Goal: Task Accomplishment & Management: Use online tool/utility

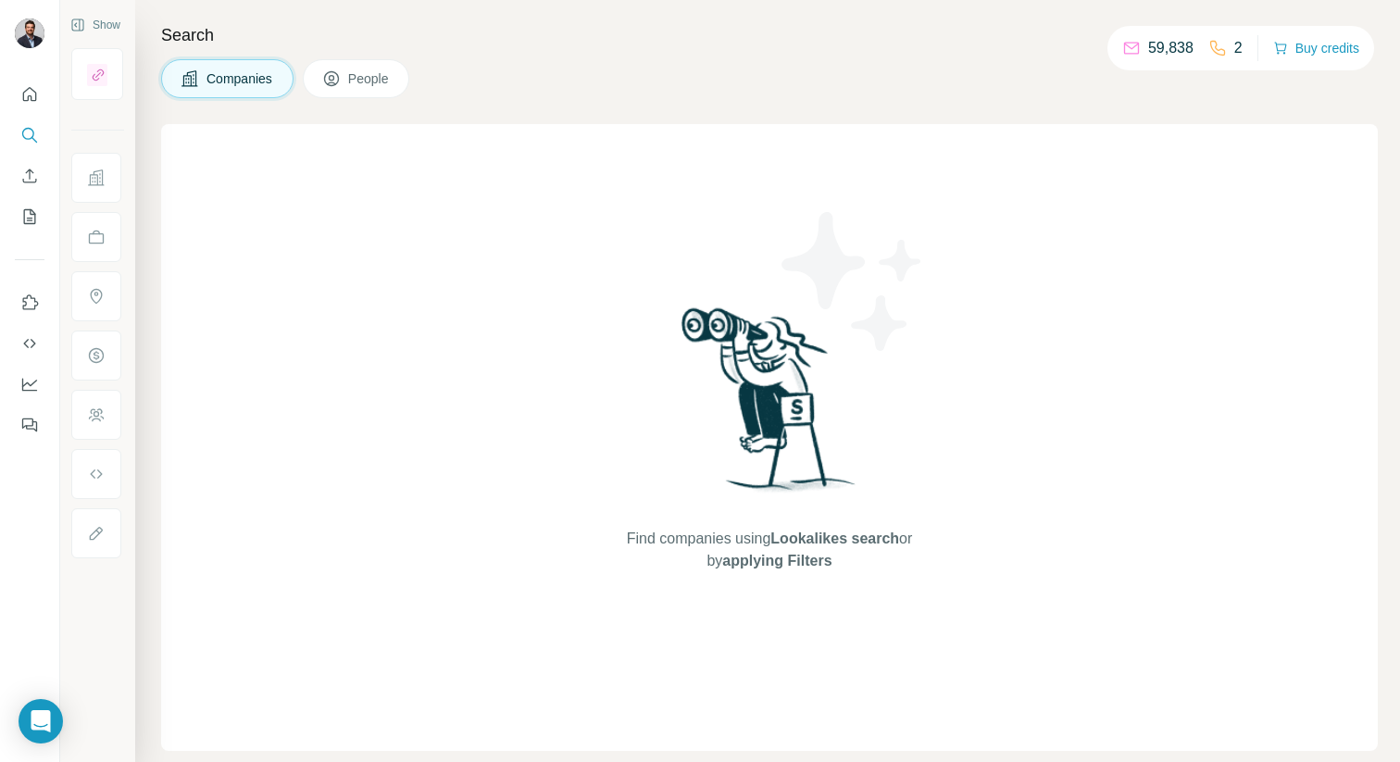
click at [324, 81] on button "People" at bounding box center [356, 78] width 107 height 39
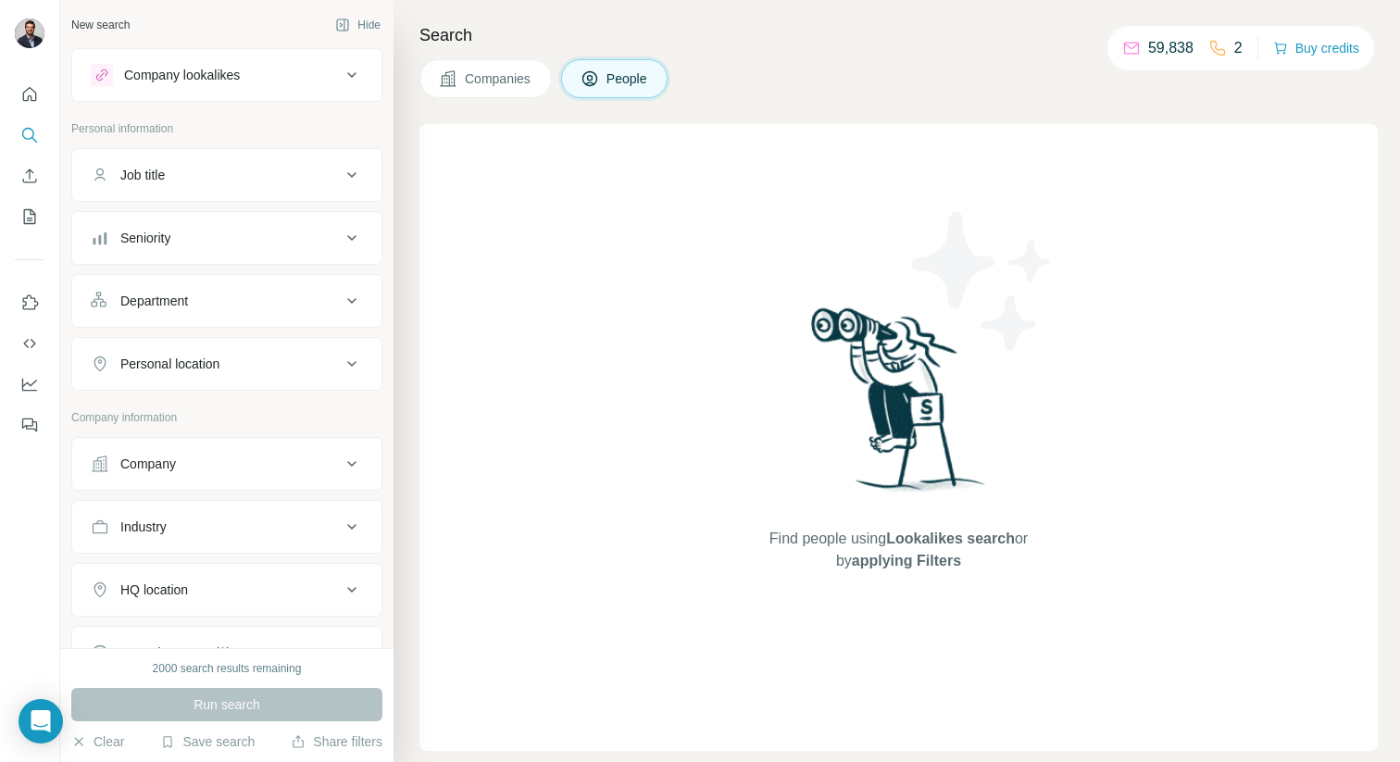
scroll to position [18, 0]
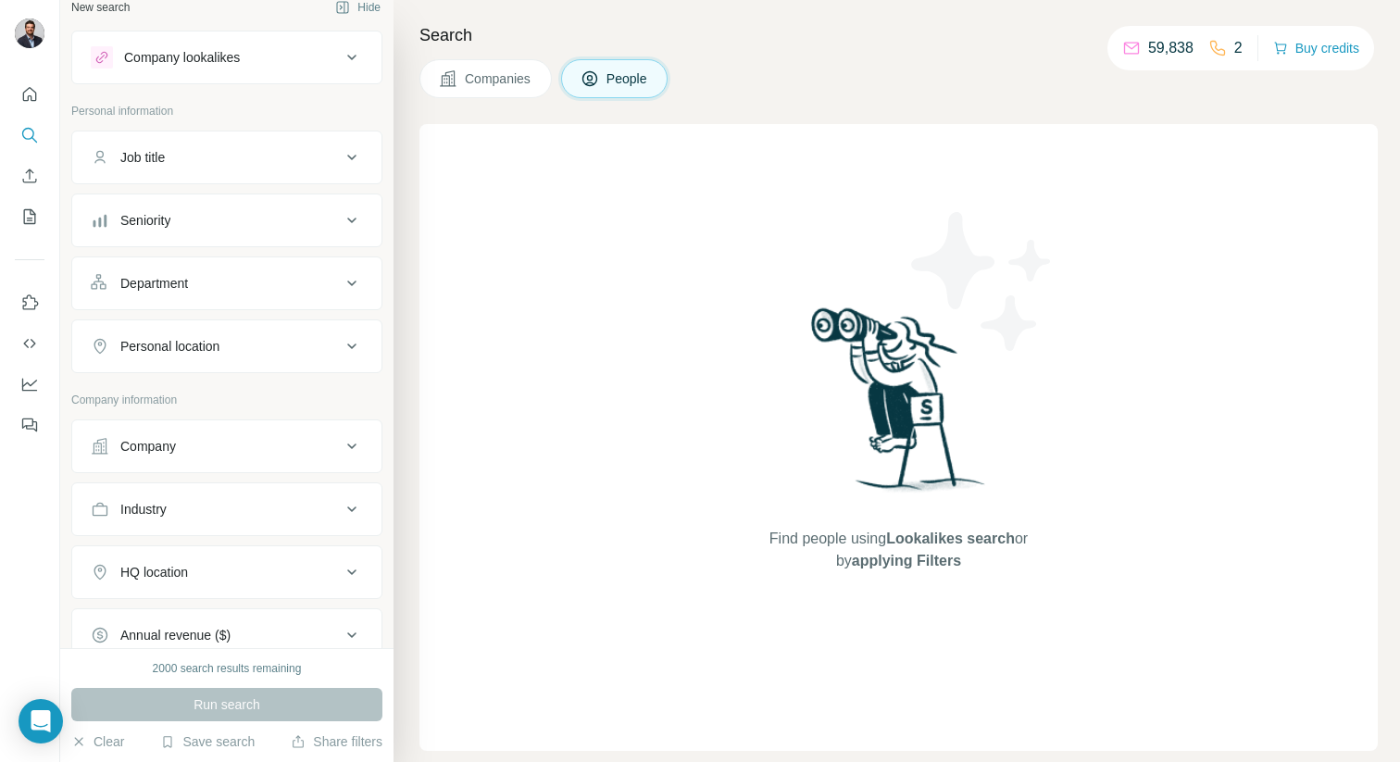
click at [205, 456] on button "Company" at bounding box center [226, 446] width 309 height 44
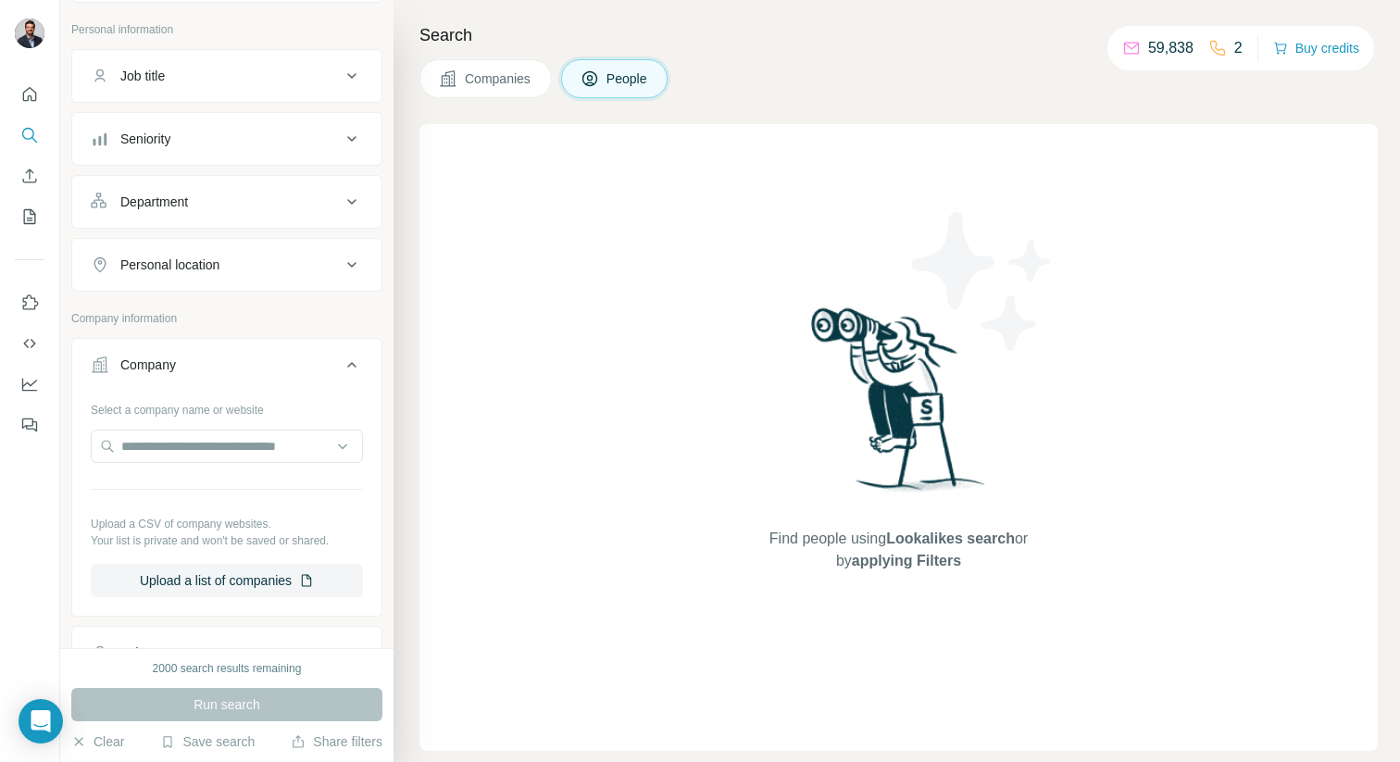
scroll to position [103, 0]
click at [245, 578] on button "Upload a list of companies" at bounding box center [227, 576] width 272 height 33
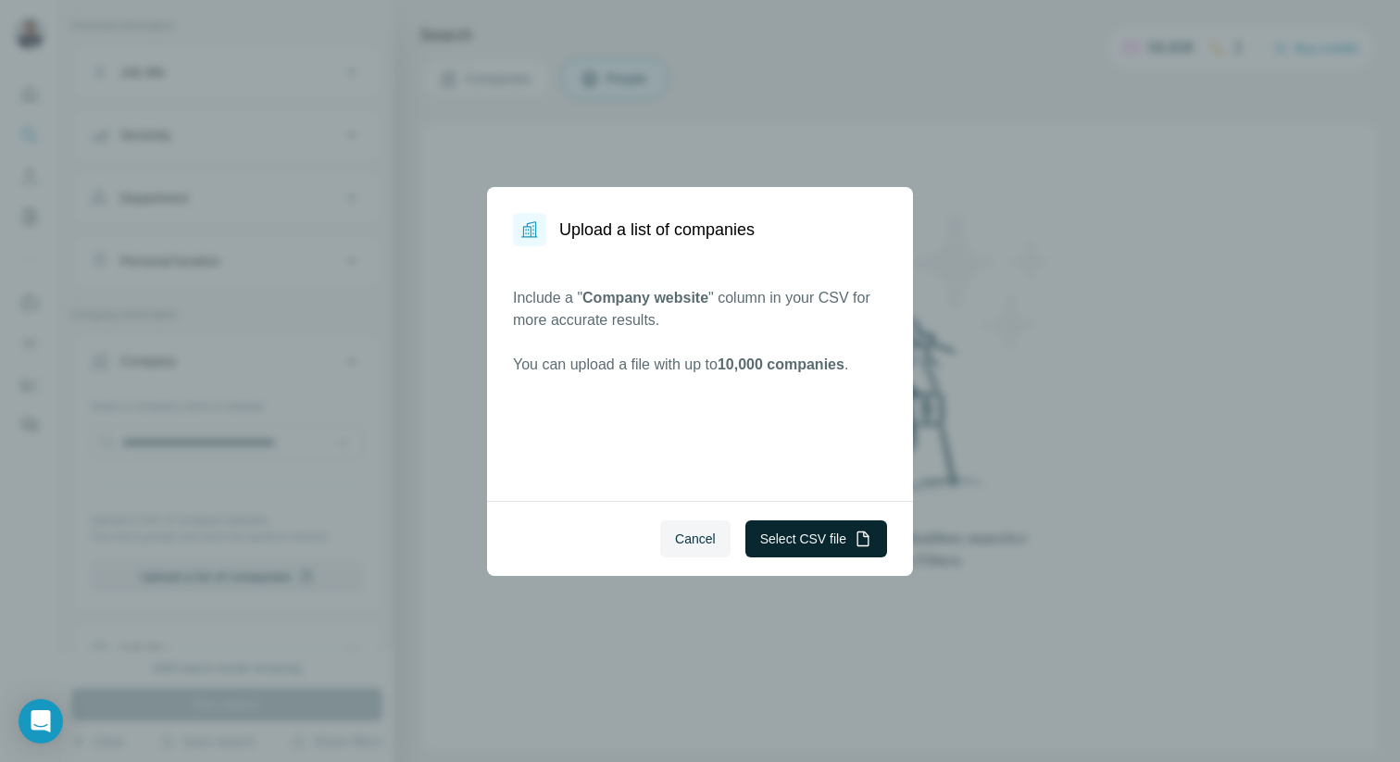
click at [816, 550] on button "Select CSV file" at bounding box center [816, 538] width 142 height 37
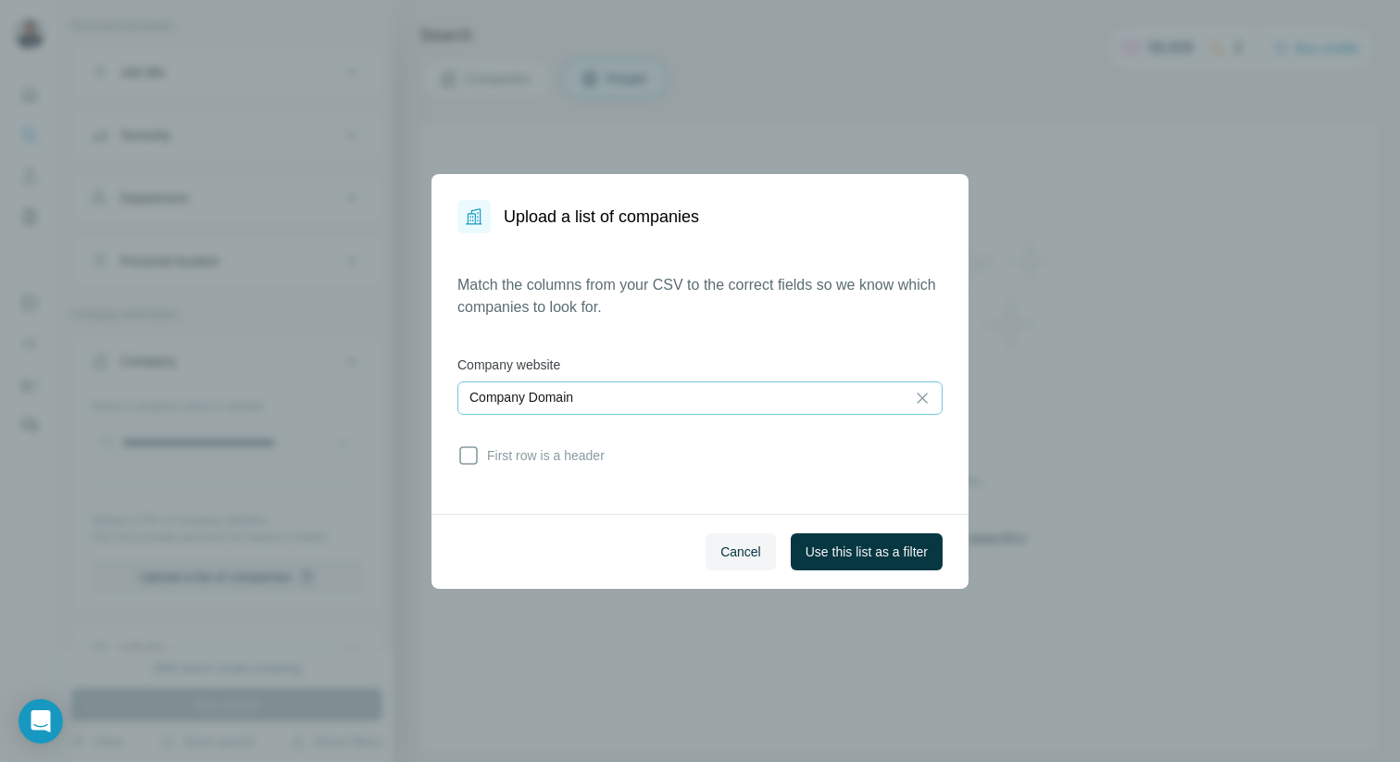
click at [671, 403] on div "Company Domain" at bounding box center [681, 397] width 424 height 19
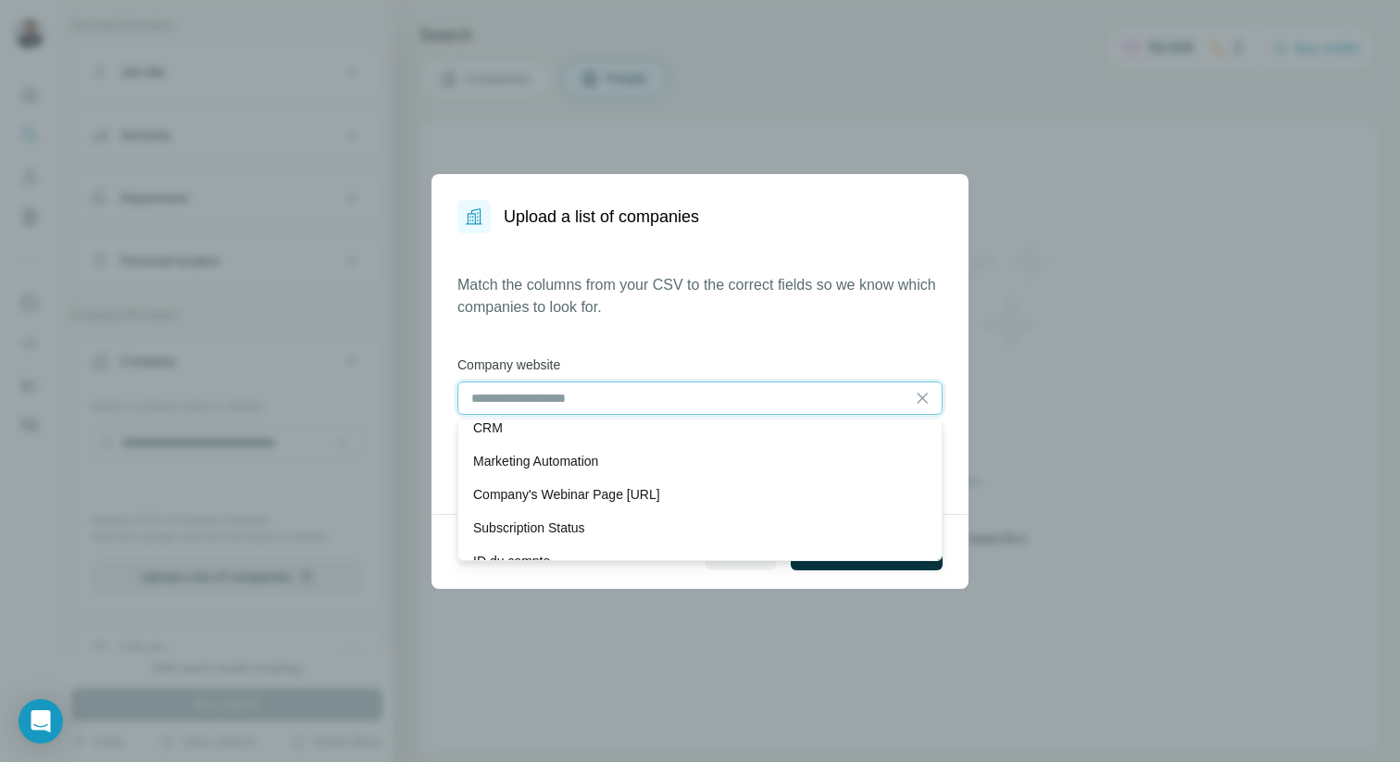
scroll to position [200, 0]
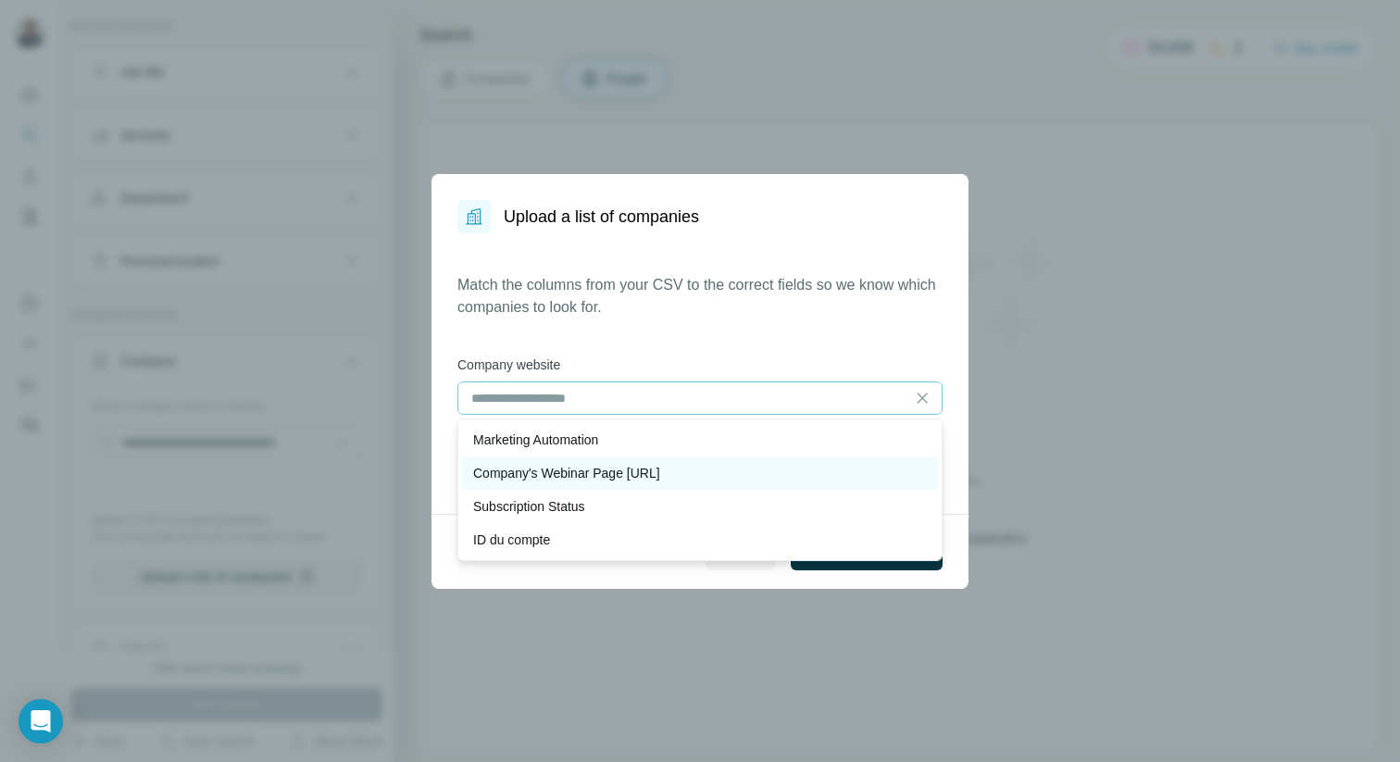
click at [703, 472] on div "Company's Webinar Page [URL]" at bounding box center [700, 473] width 454 height 19
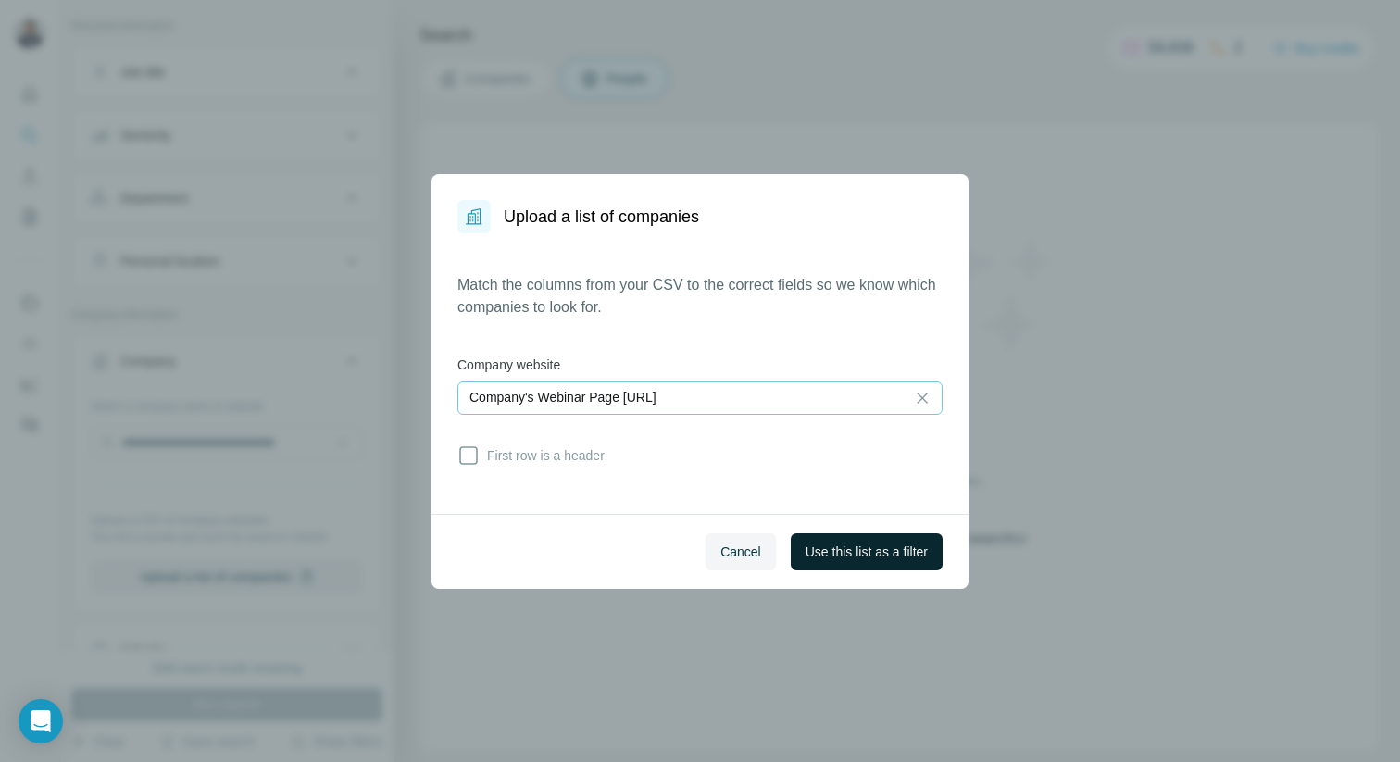
click at [872, 552] on span "Use this list as a filter" at bounding box center [867, 552] width 122 height 19
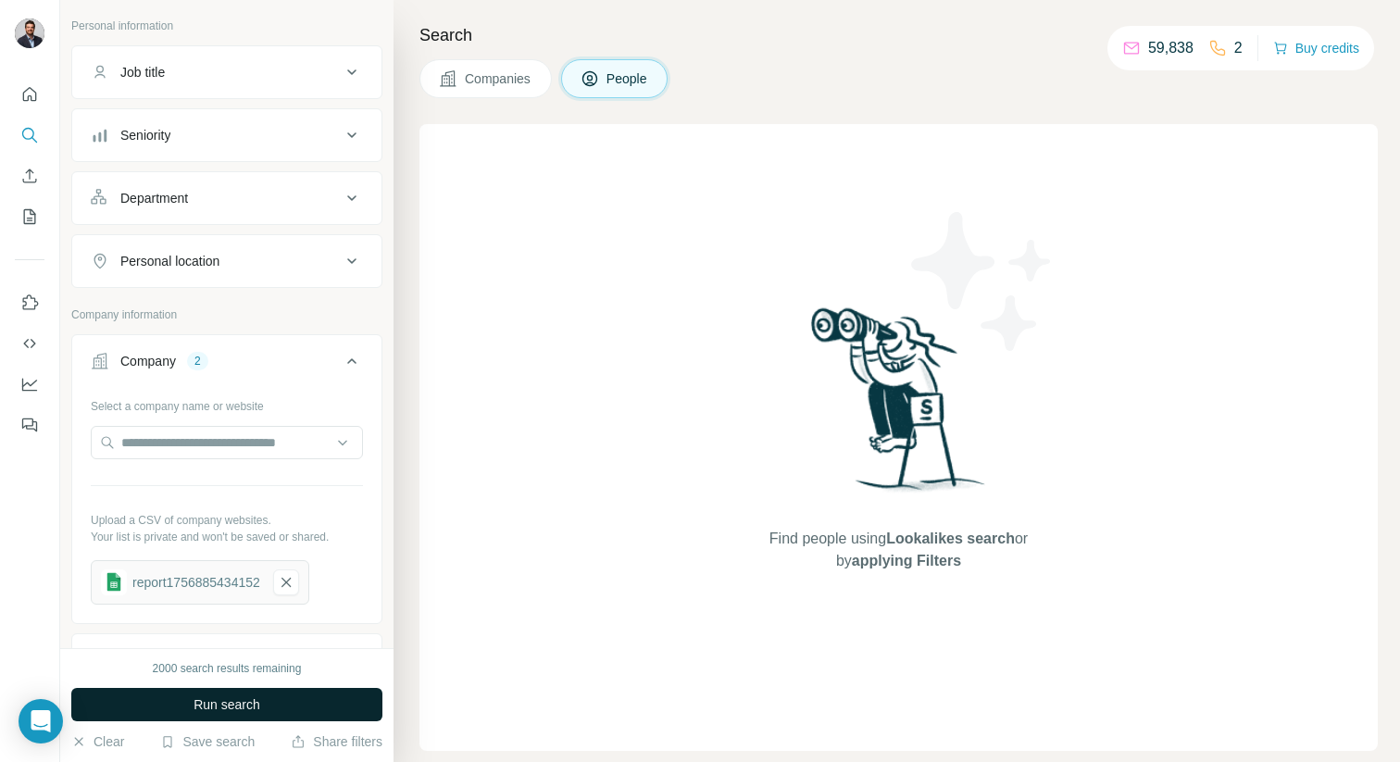
click at [144, 697] on button "Run search" at bounding box center [226, 704] width 311 height 33
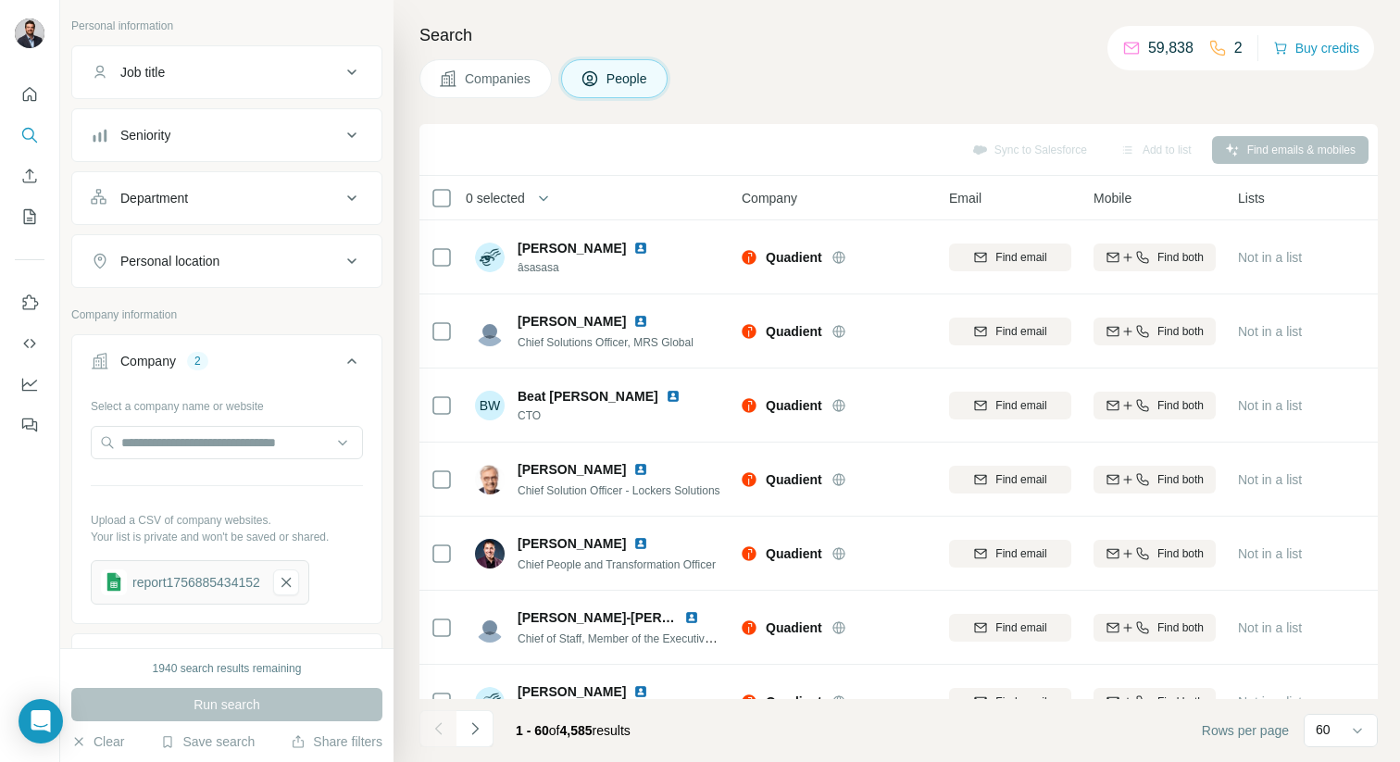
scroll to position [0, 0]
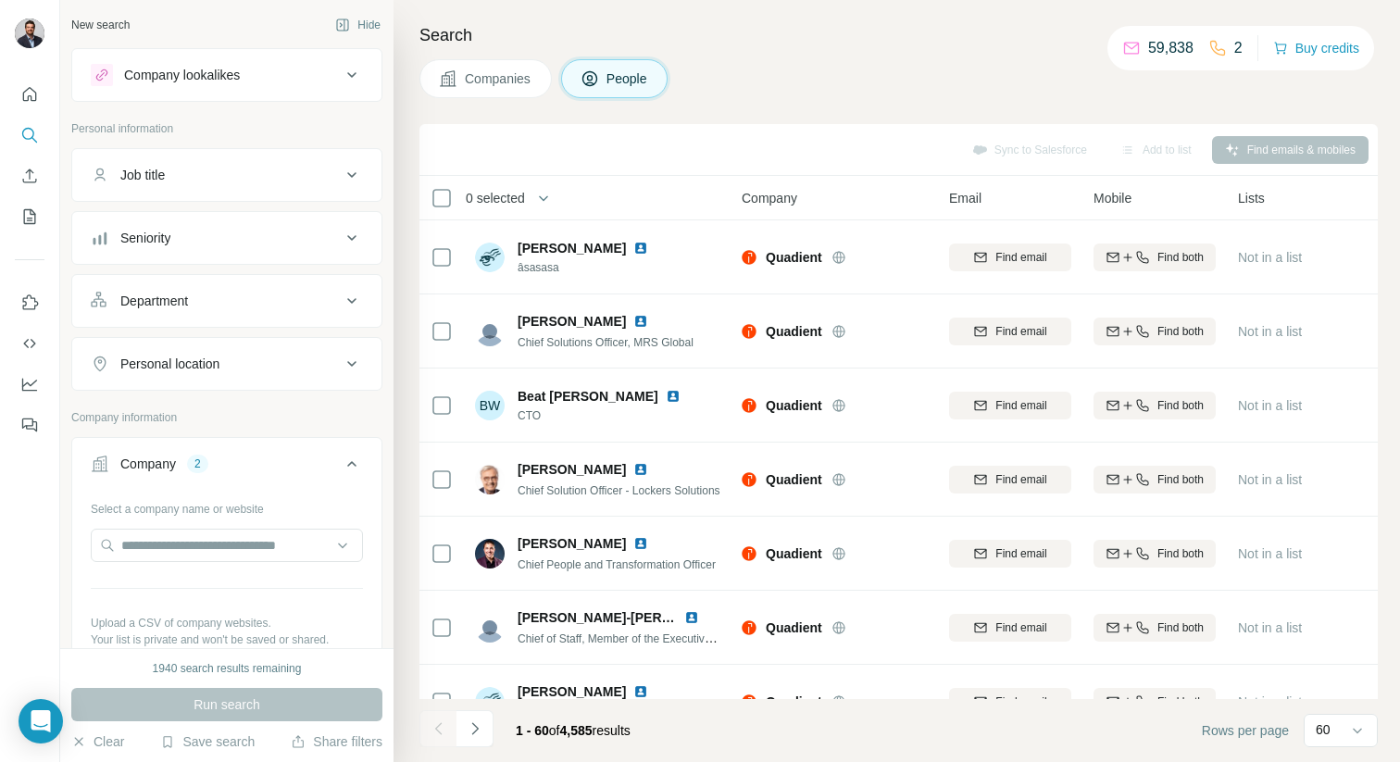
click at [252, 169] on div "Job title" at bounding box center [216, 175] width 250 height 19
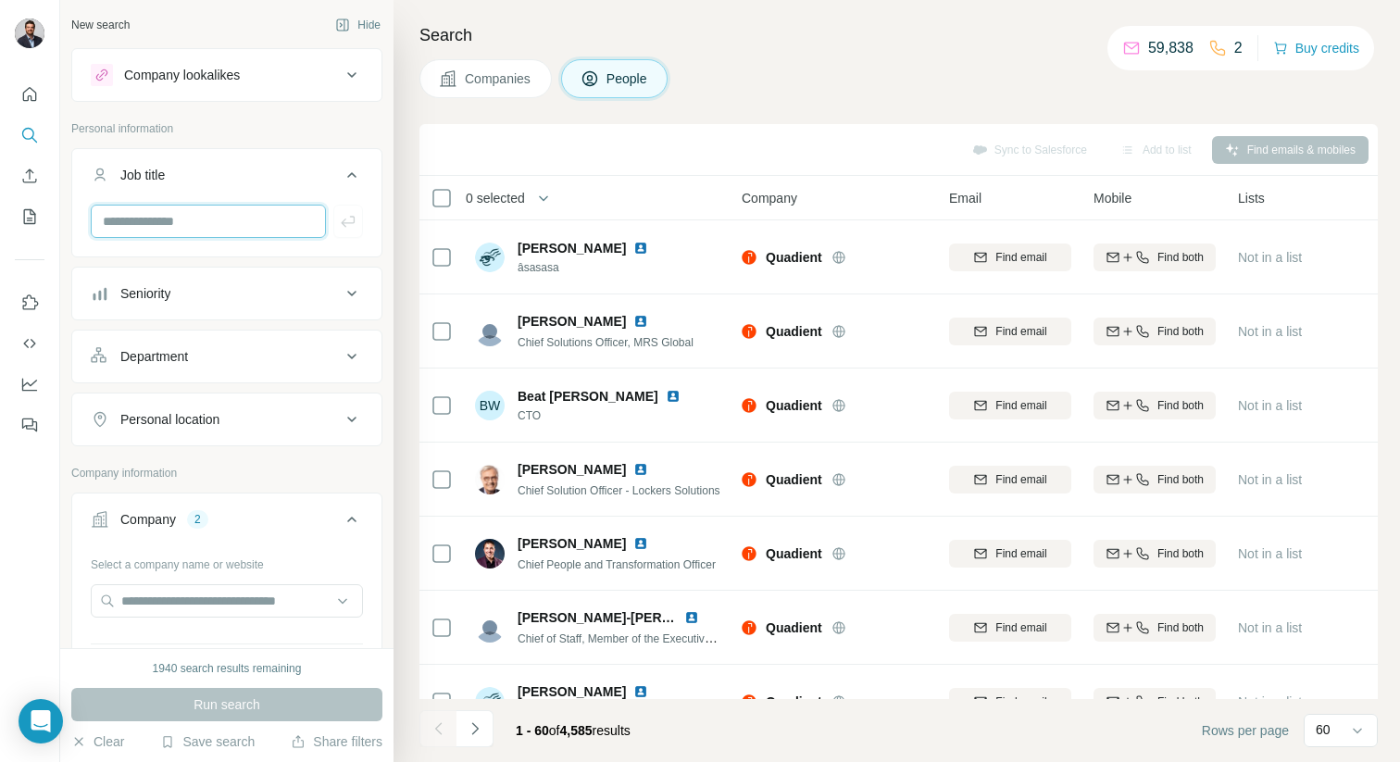
click at [247, 228] on input "text" at bounding box center [208, 221] width 235 height 33
type input "*********"
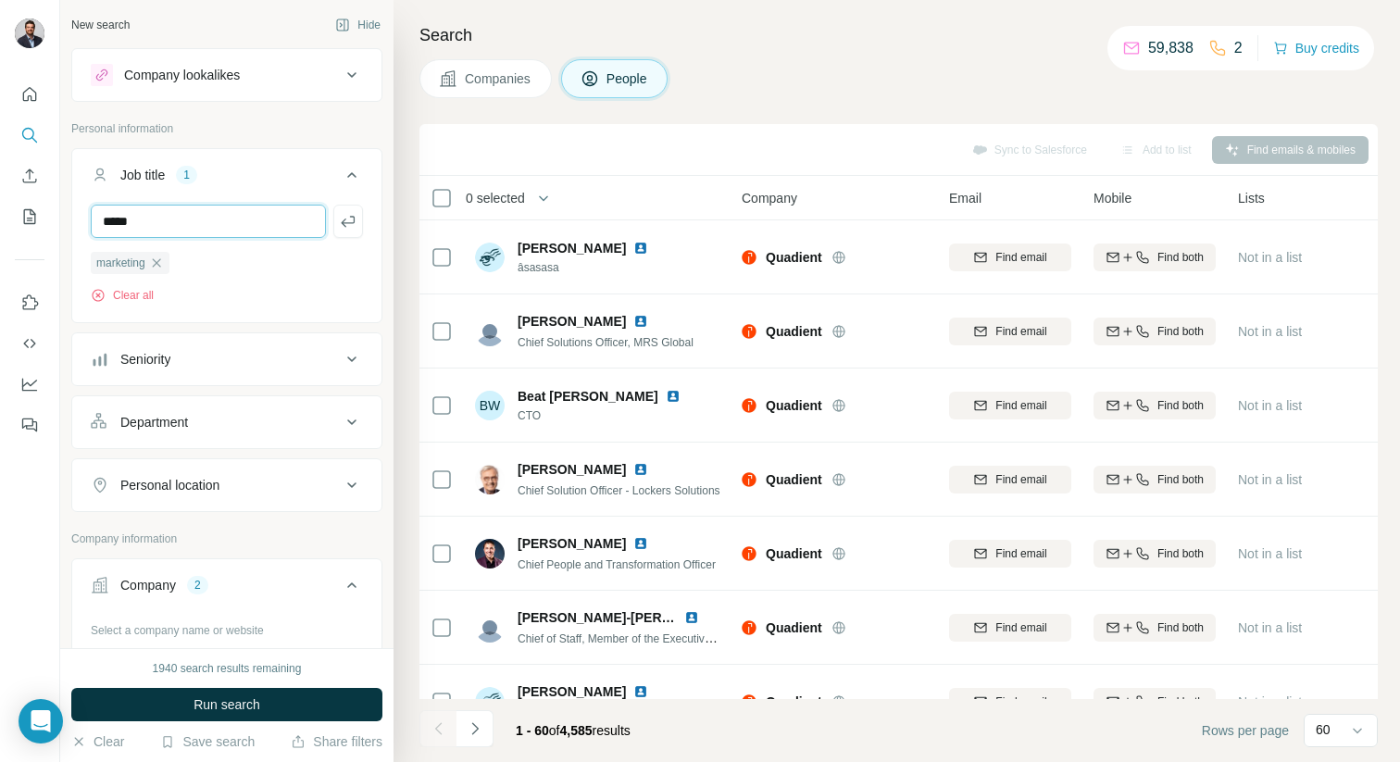
type input "*****"
type input "*"
type input "**********"
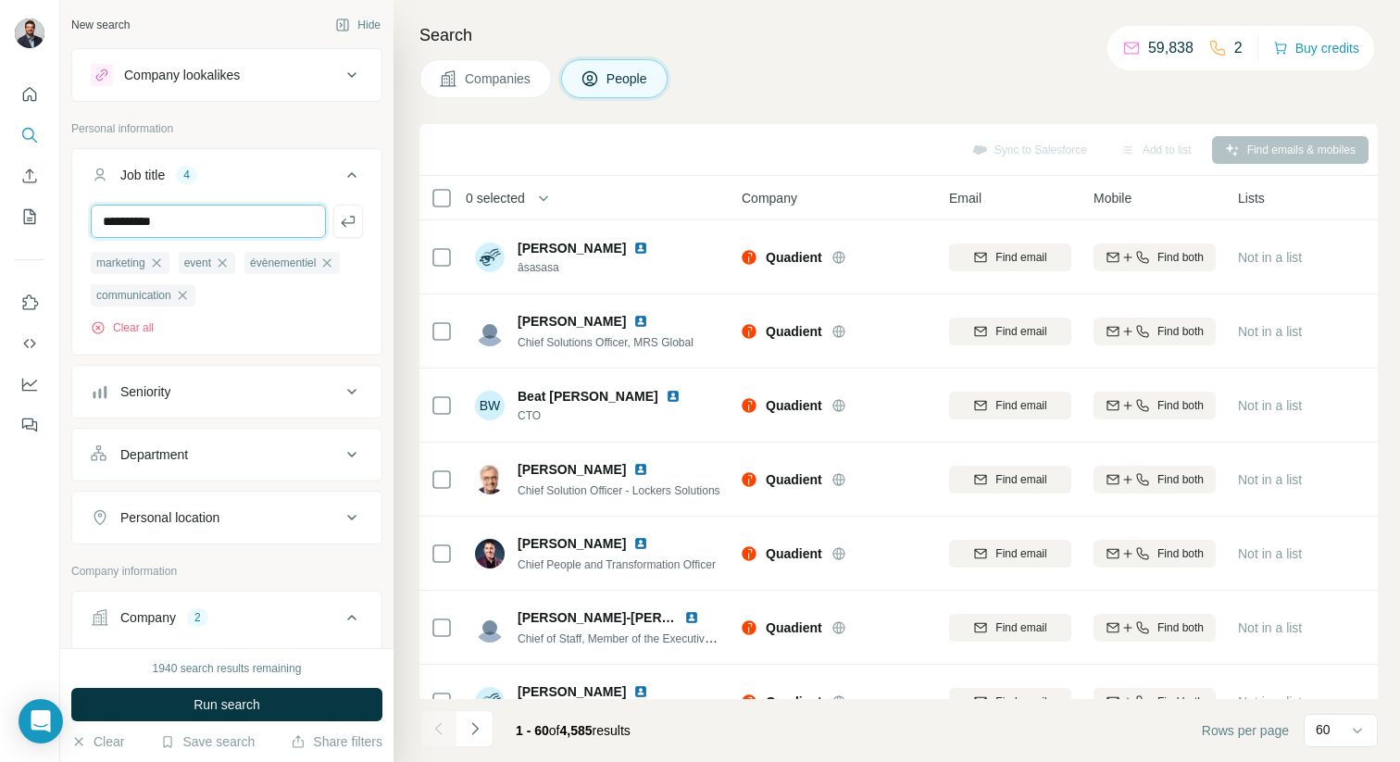
type input "**********"
type input "*"
type input "******"
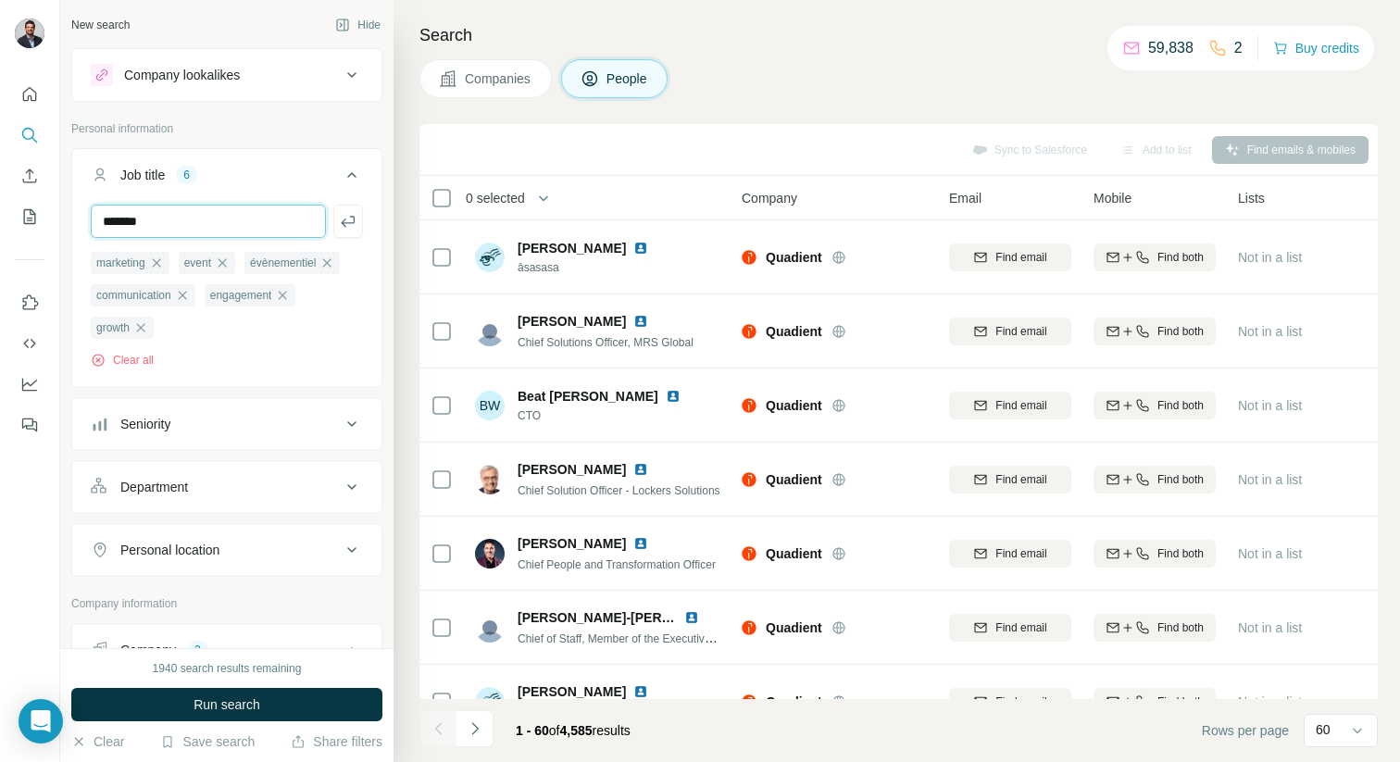
type input "*******"
type input "********"
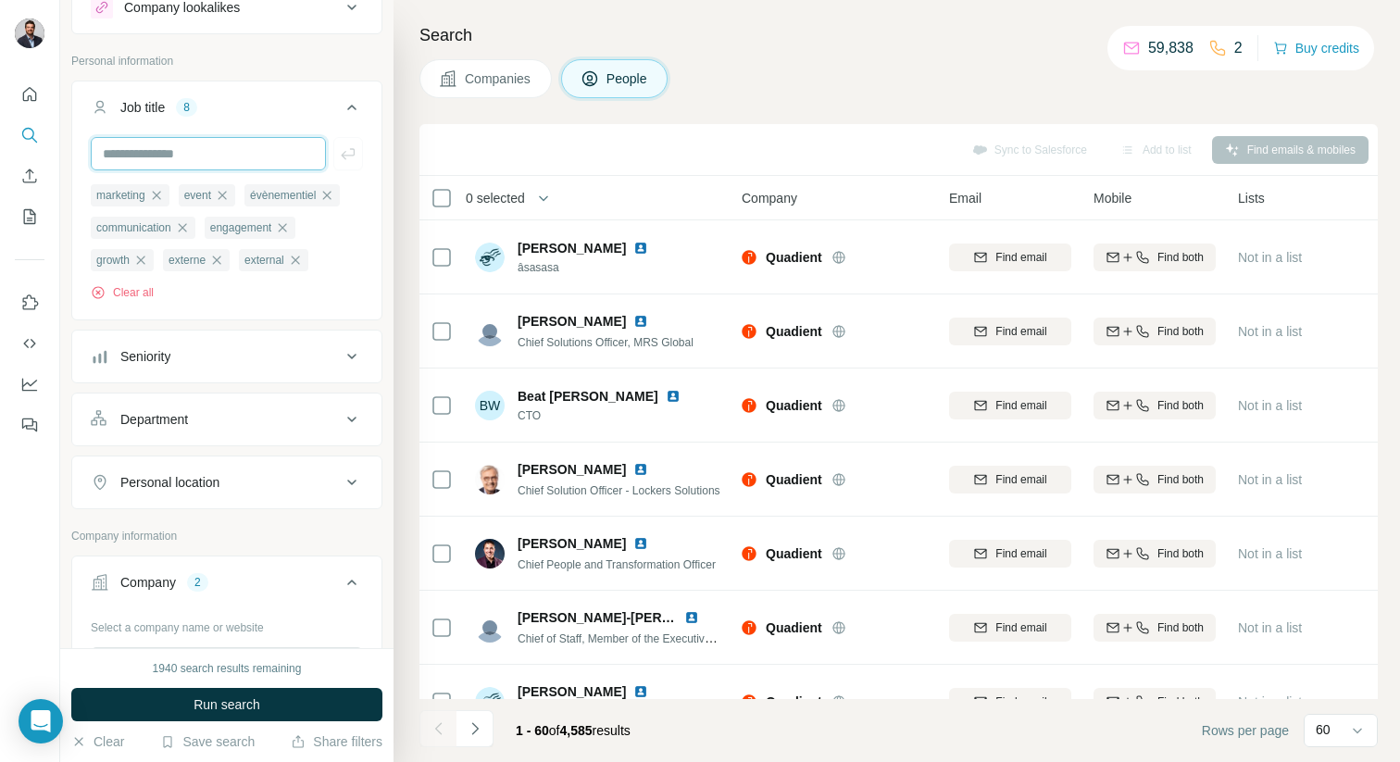
scroll to position [77, 0]
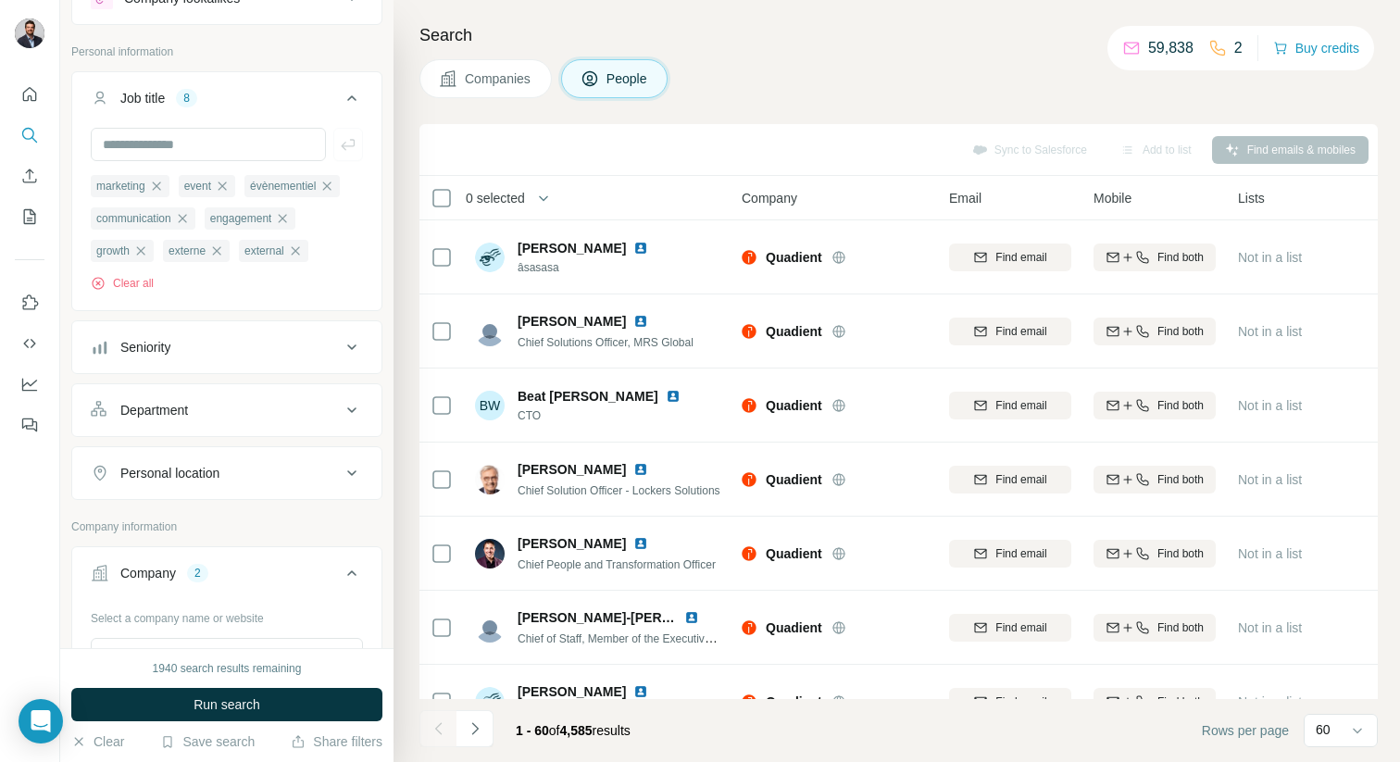
click at [266, 349] on div "Seniority" at bounding box center [216, 347] width 250 height 19
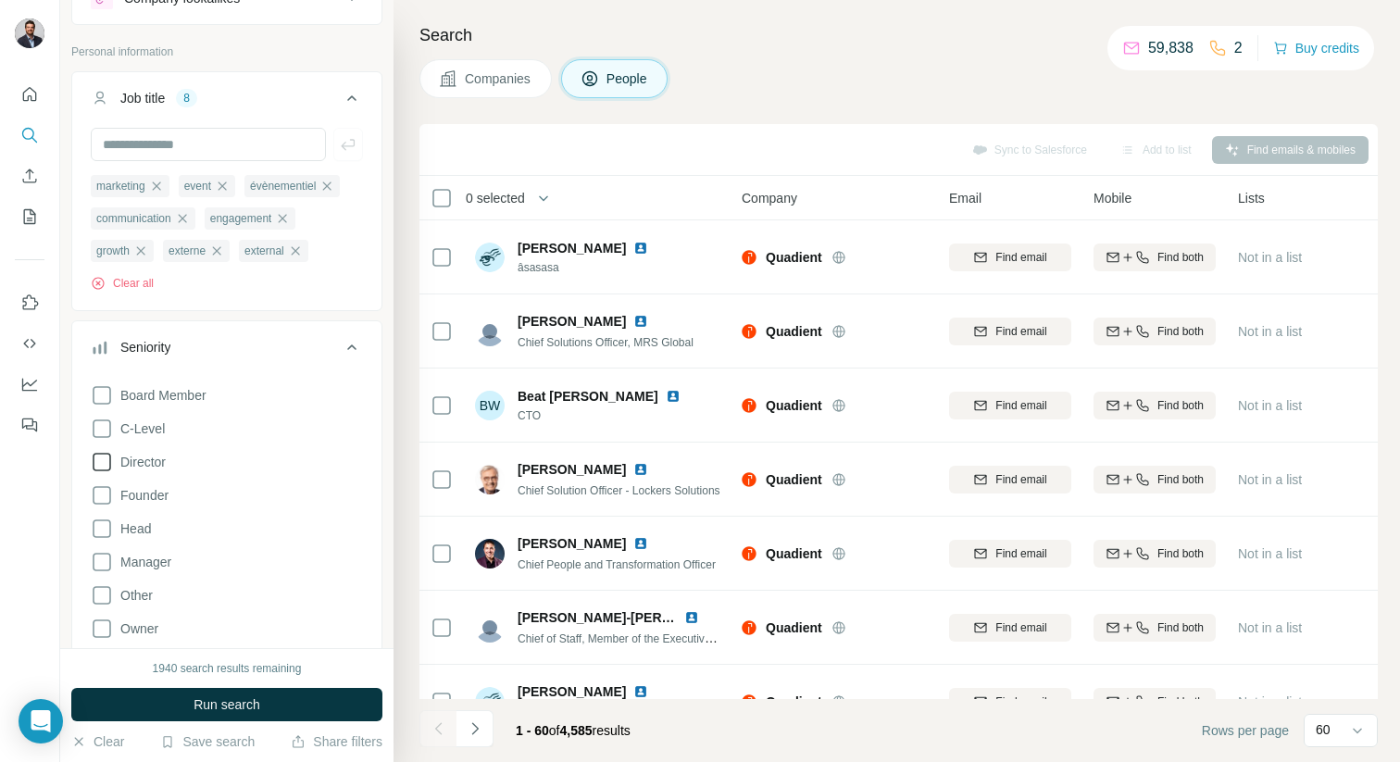
click at [166, 457] on span "Director" at bounding box center [139, 462] width 53 height 19
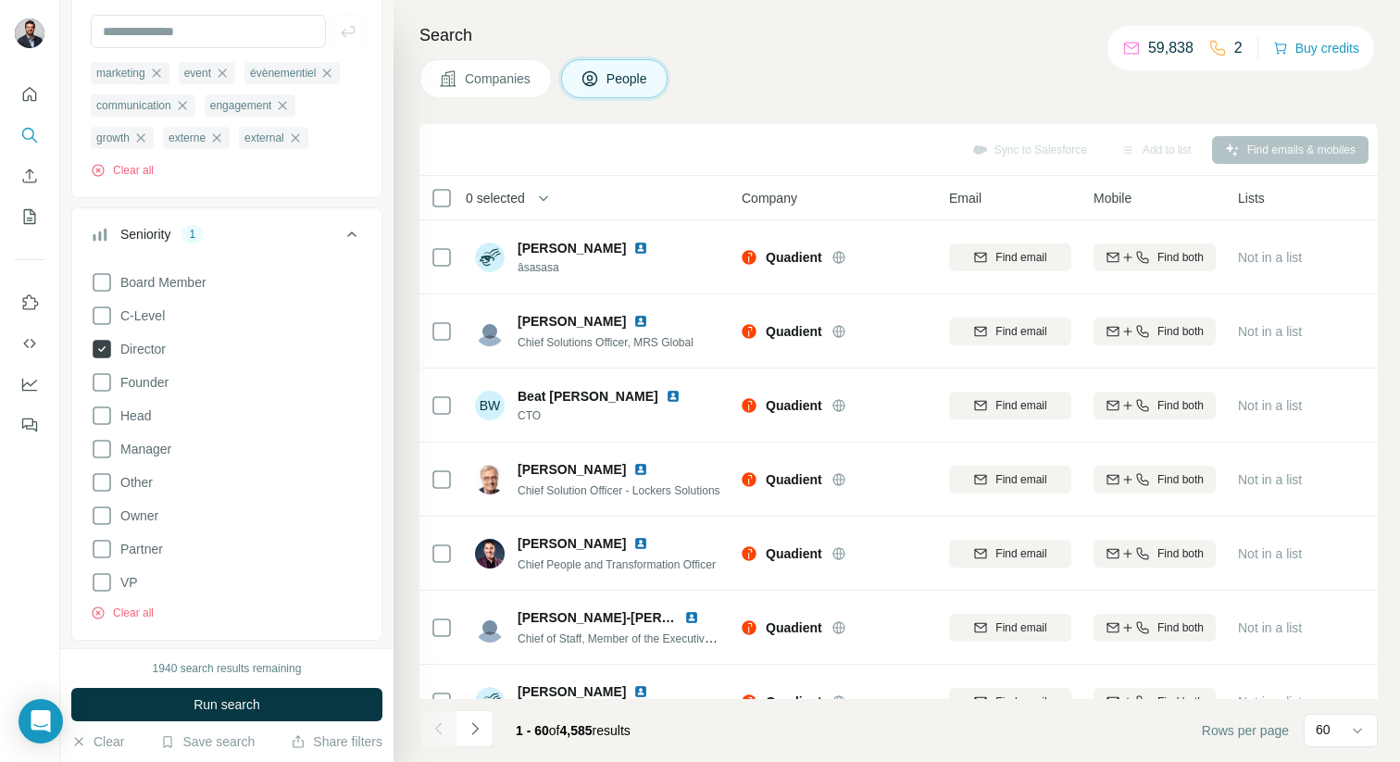
scroll to position [207, 0]
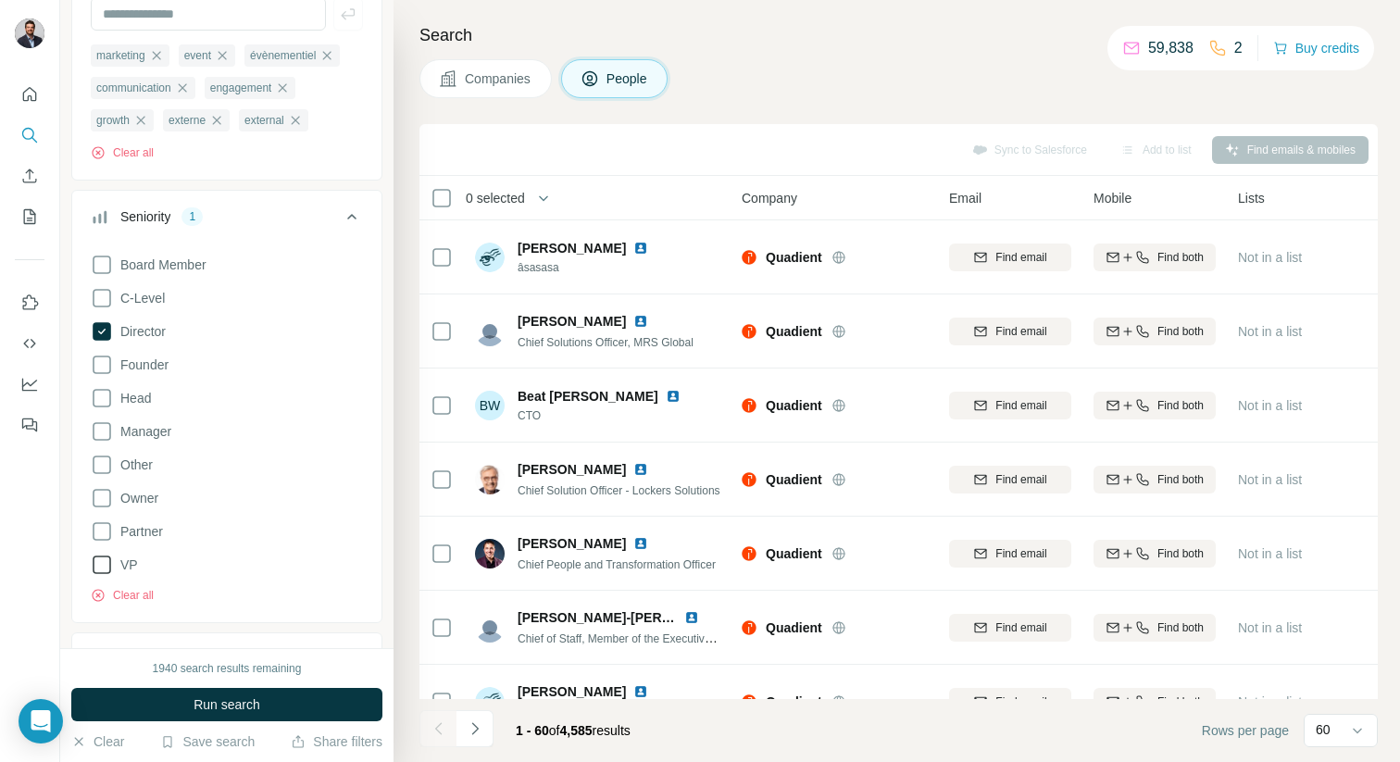
click at [123, 564] on span "VP" at bounding box center [125, 565] width 25 height 19
click at [141, 397] on span "Head" at bounding box center [132, 398] width 38 height 19
click at [141, 371] on span "Founder" at bounding box center [141, 365] width 56 height 19
click at [141, 307] on span "C-Level" at bounding box center [139, 298] width 52 height 19
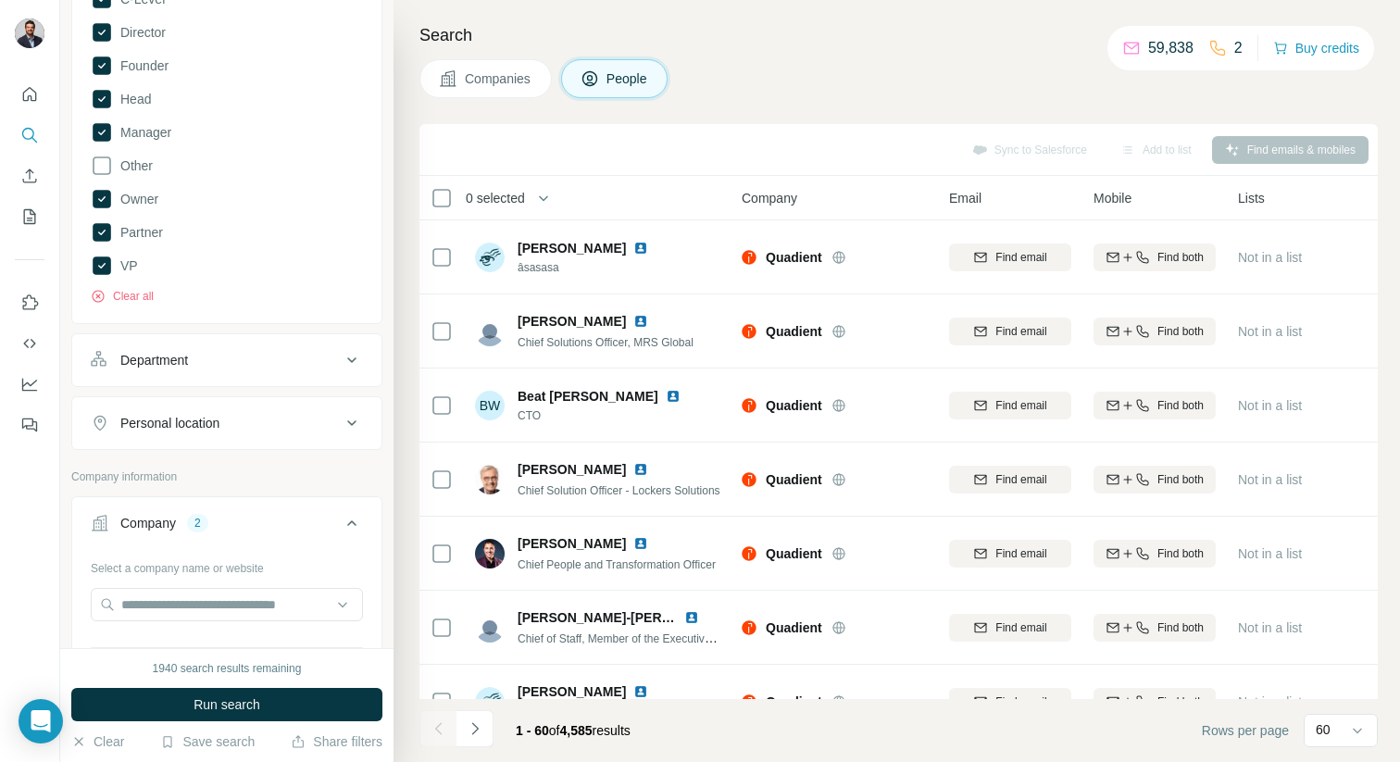
scroll to position [518, 0]
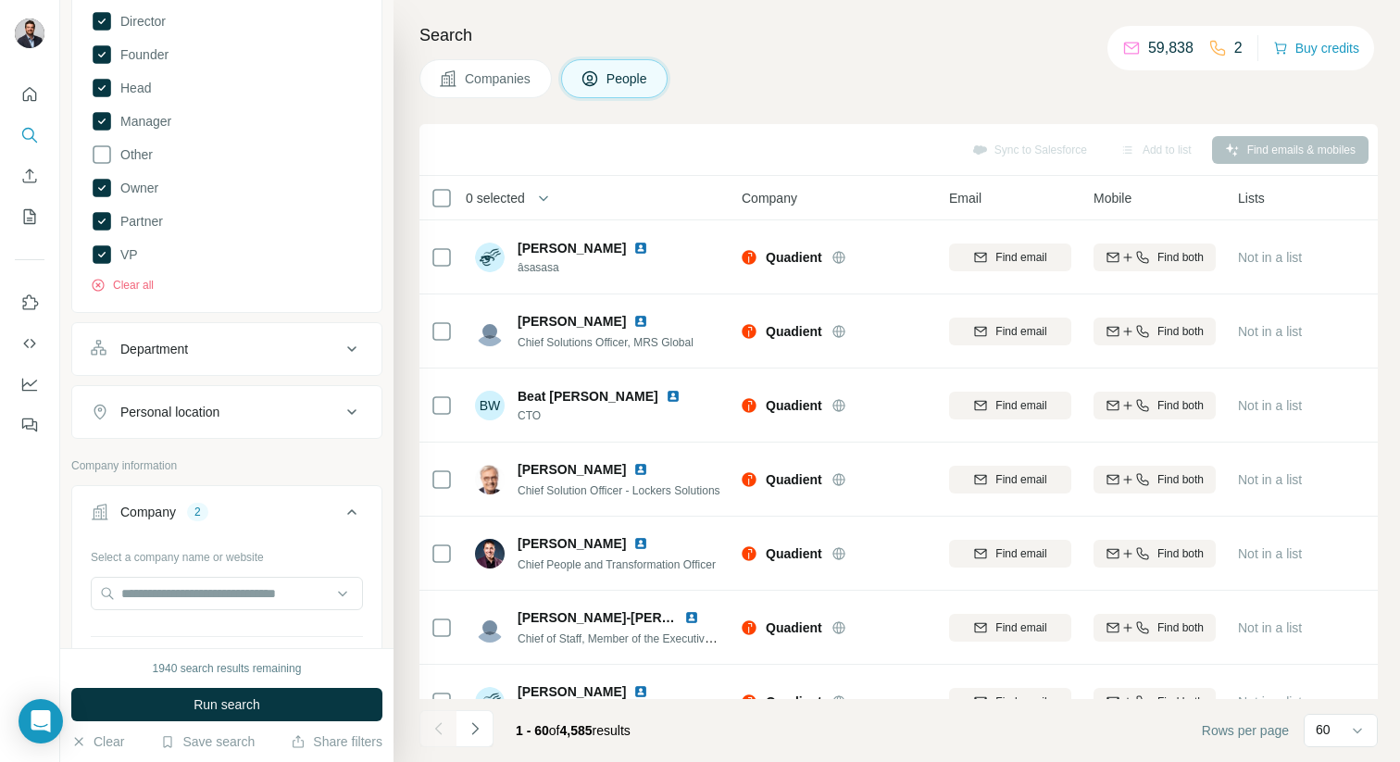
click at [218, 410] on div "Personal location" at bounding box center [169, 412] width 99 height 19
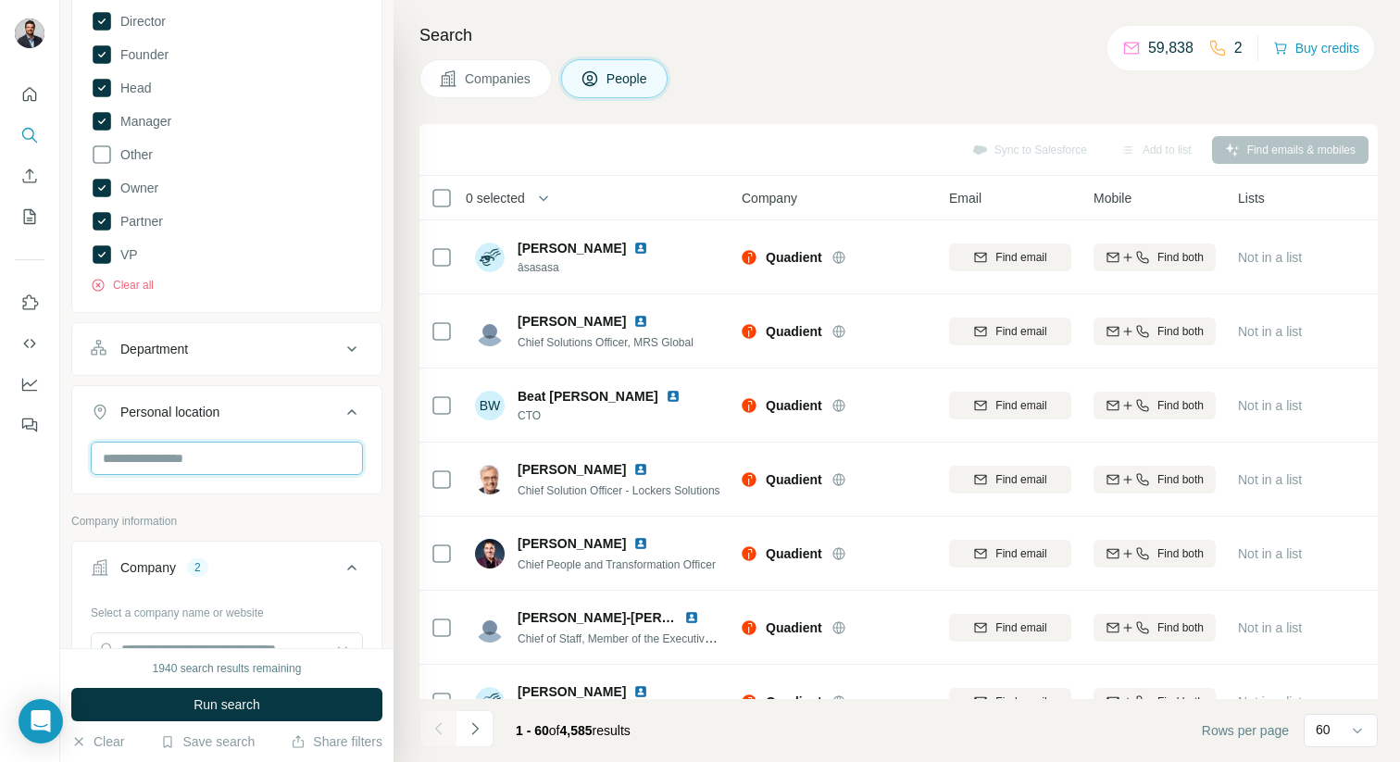
click at [206, 451] on input "text" at bounding box center [227, 458] width 272 height 33
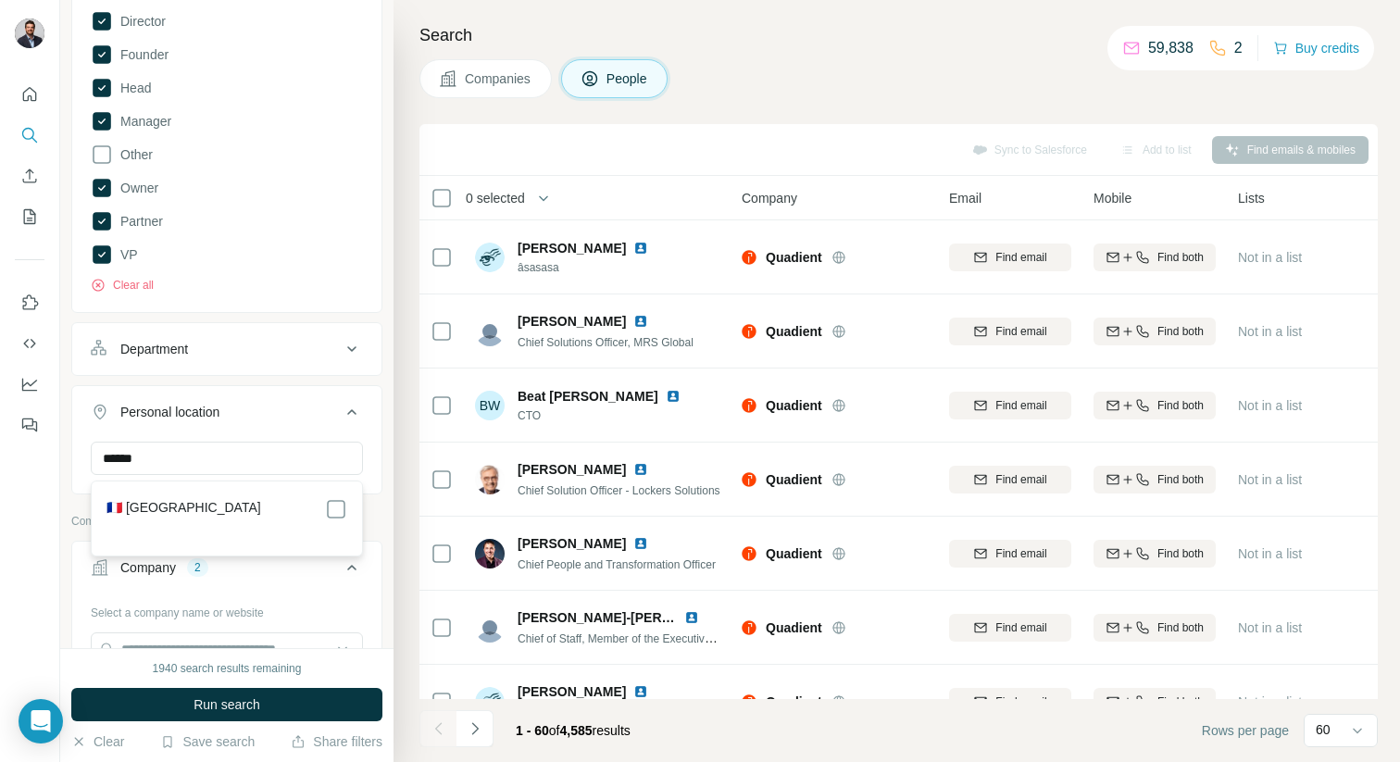
click at [260, 498] on div "🇫🇷 [GEOGRAPHIC_DATA]" at bounding box center [226, 509] width 241 height 22
click at [260, 508] on div "🇫🇷 [GEOGRAPHIC_DATA]" at bounding box center [226, 509] width 241 height 22
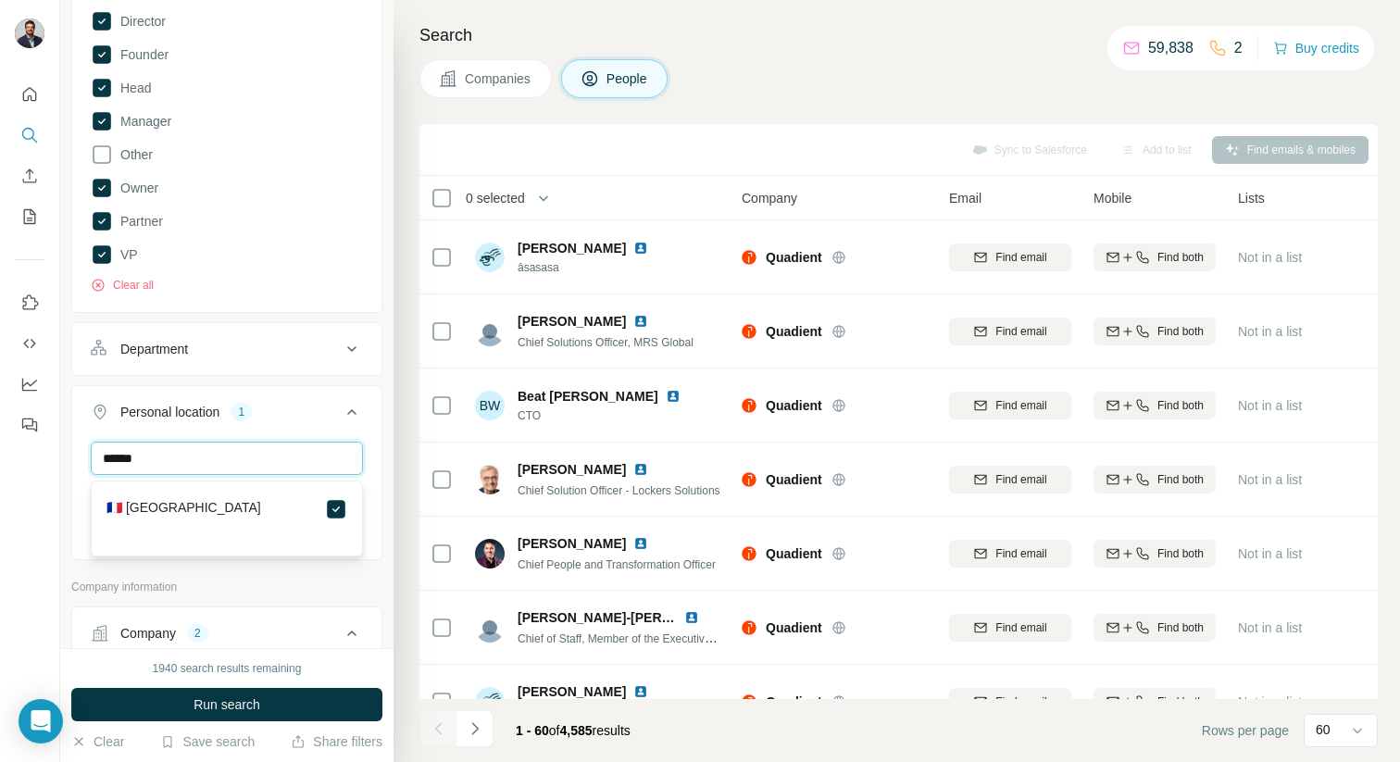
click at [228, 466] on input "******" at bounding box center [227, 458] width 272 height 33
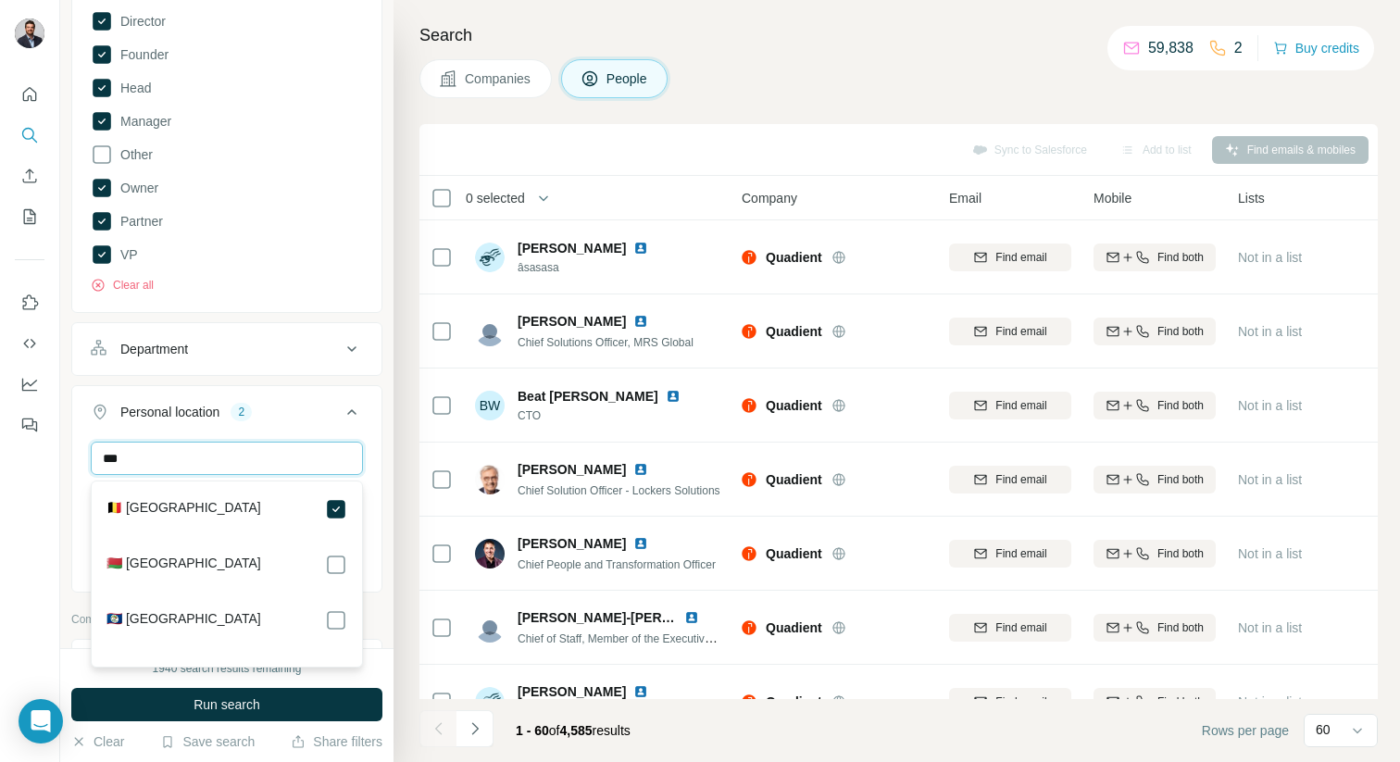
click at [242, 462] on input "***" at bounding box center [227, 458] width 272 height 33
click at [185, 463] on input "***" at bounding box center [227, 458] width 272 height 33
type input "***"
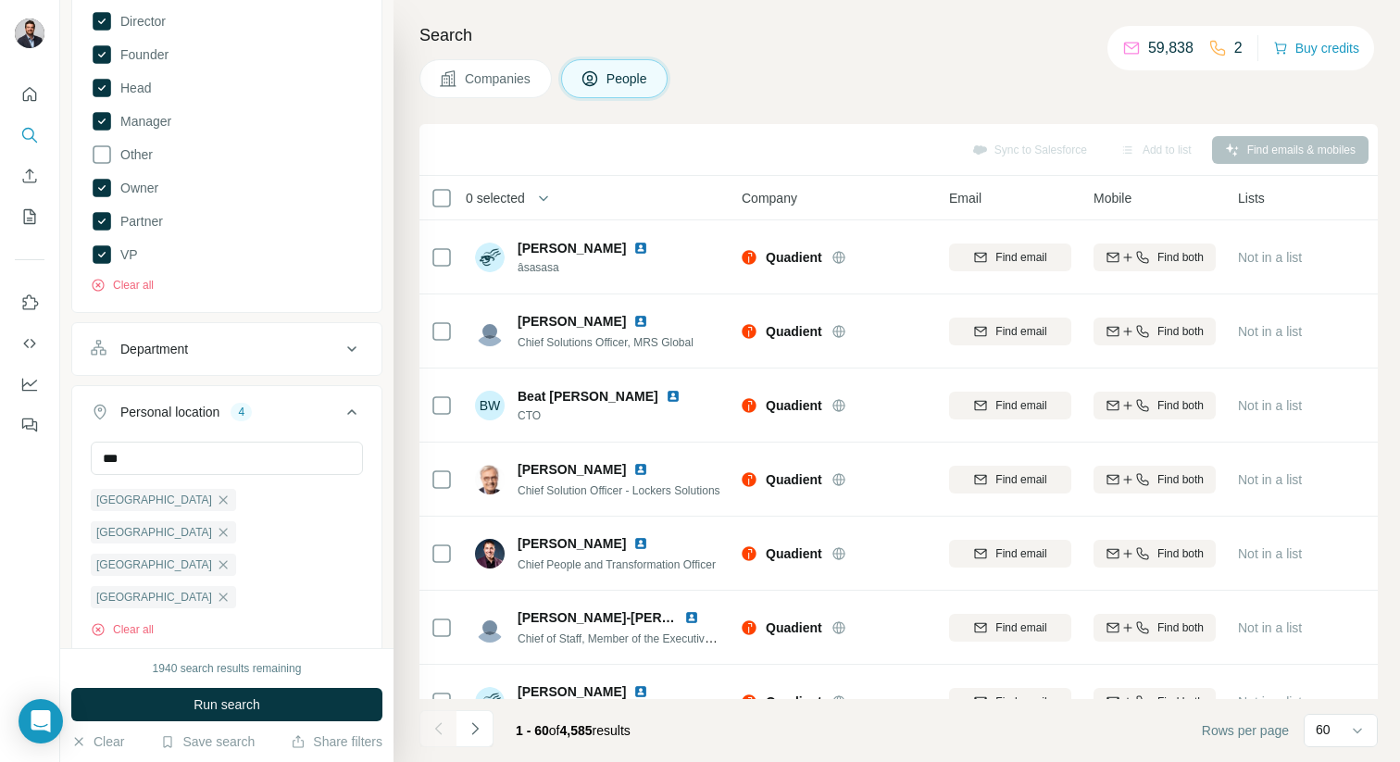
click at [390, 388] on div "New search Hide Company lookalikes Personal information Job title 8 marketing e…" at bounding box center [226, 324] width 333 height 648
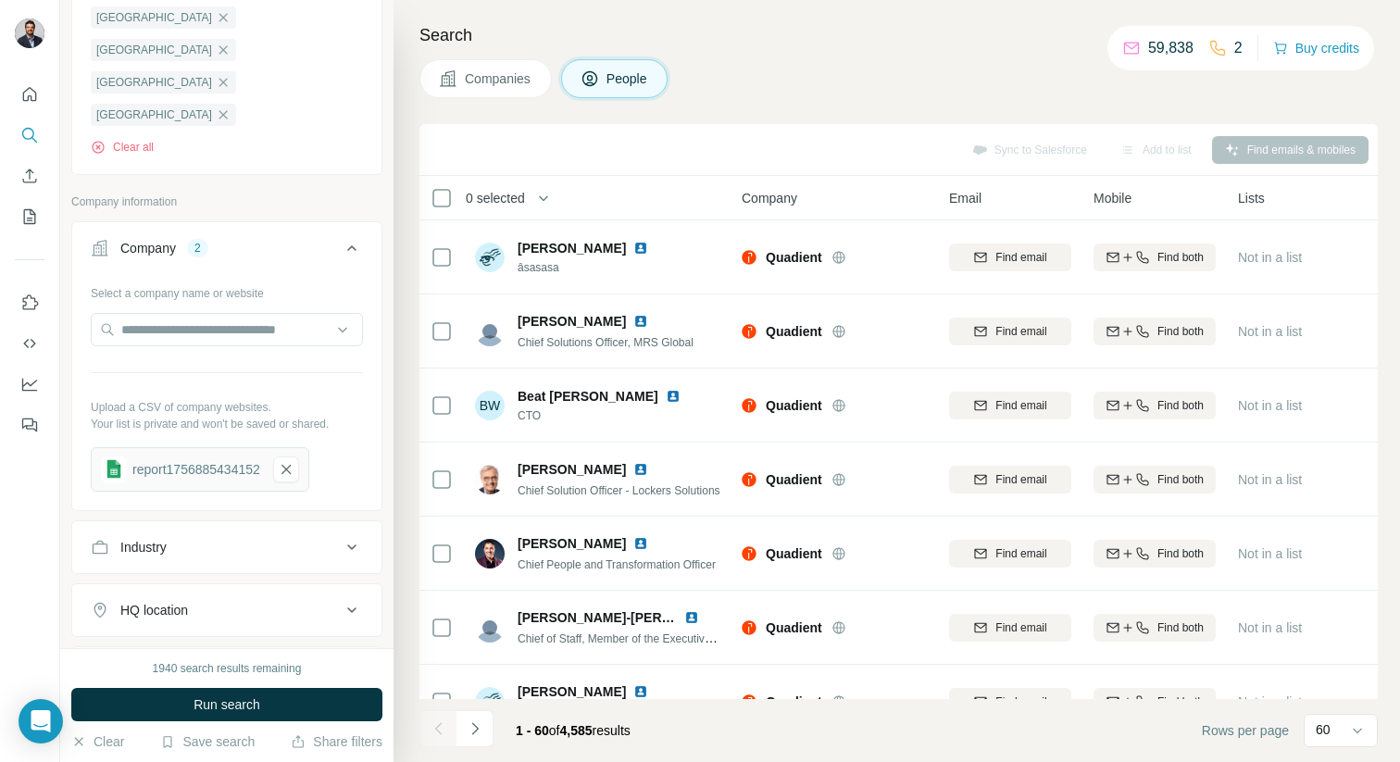
scroll to position [1230, 0]
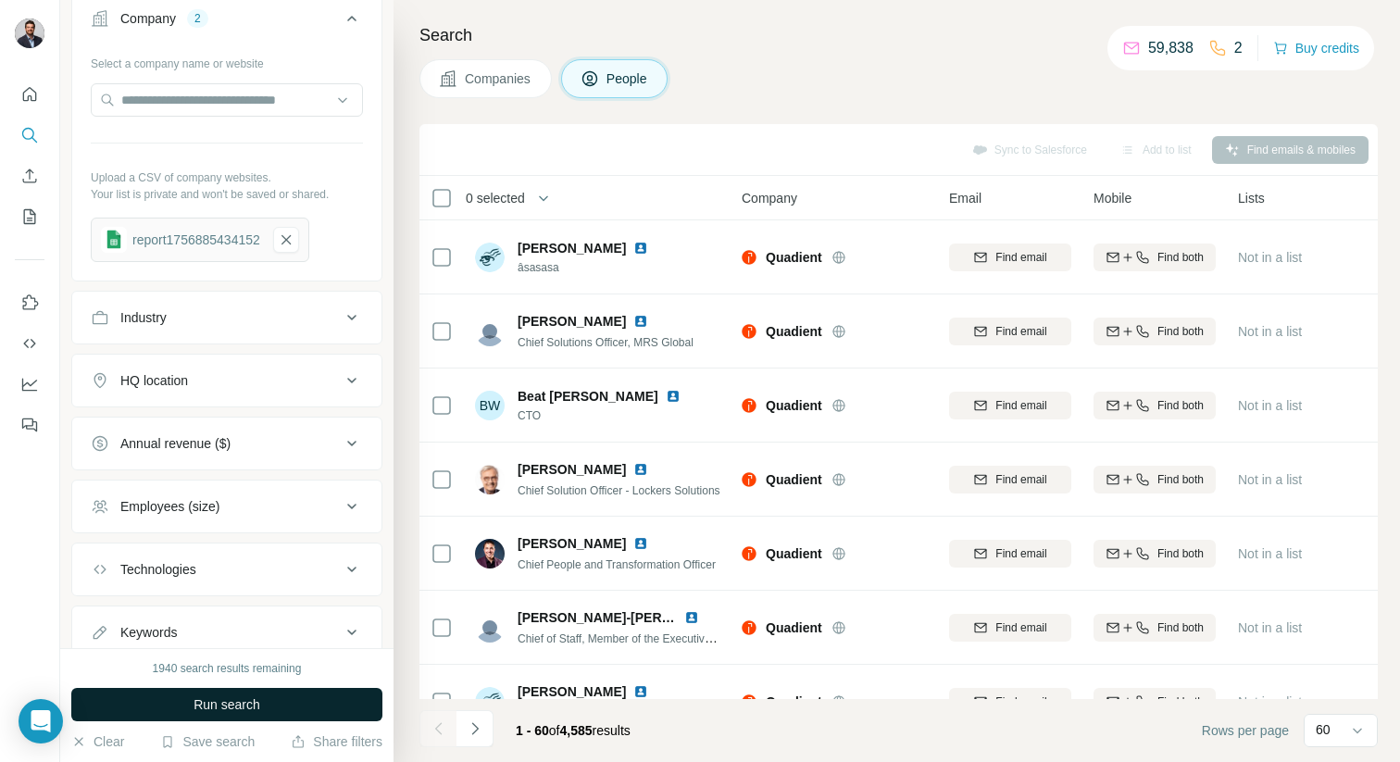
click at [278, 708] on button "Run search" at bounding box center [226, 704] width 311 height 33
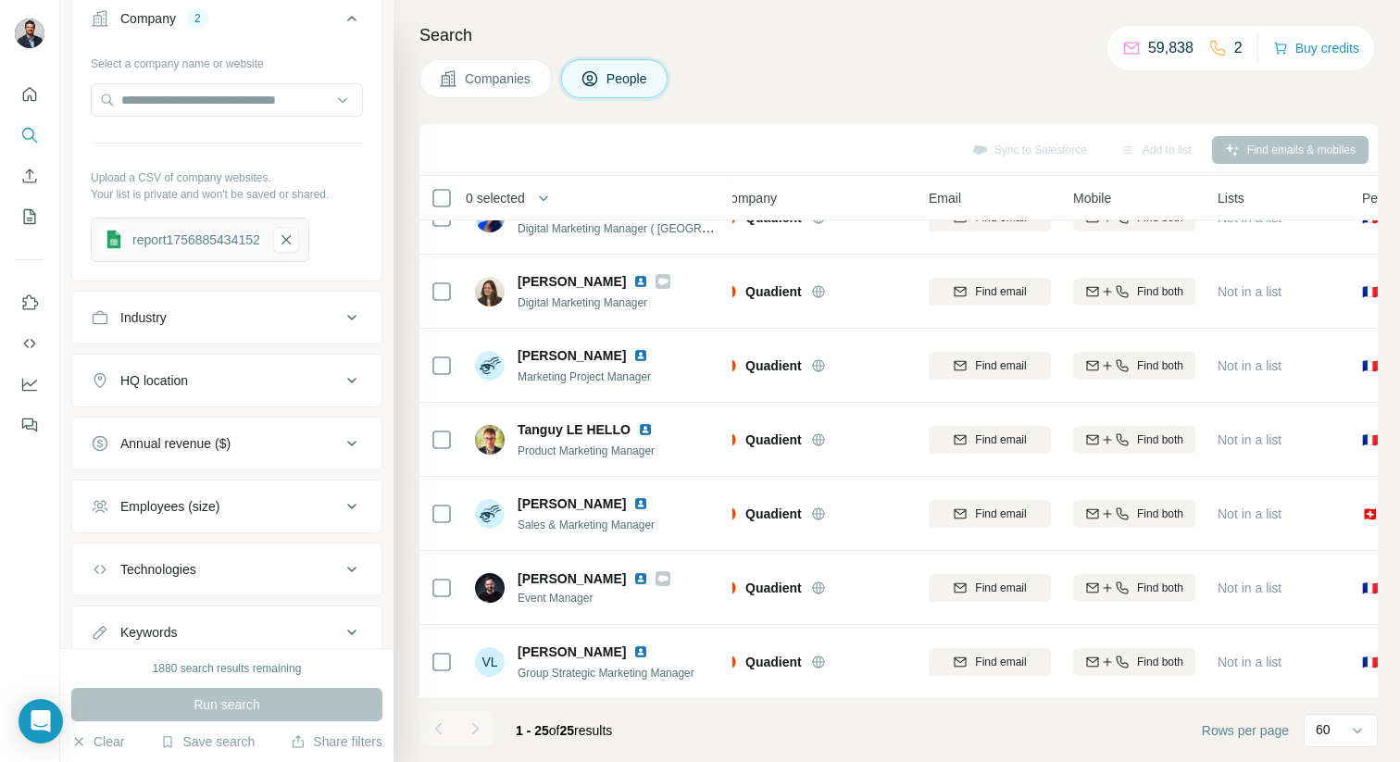
scroll to position [1373, 28]
click at [1339, 732] on div "60" at bounding box center [1339, 729] width 46 height 19
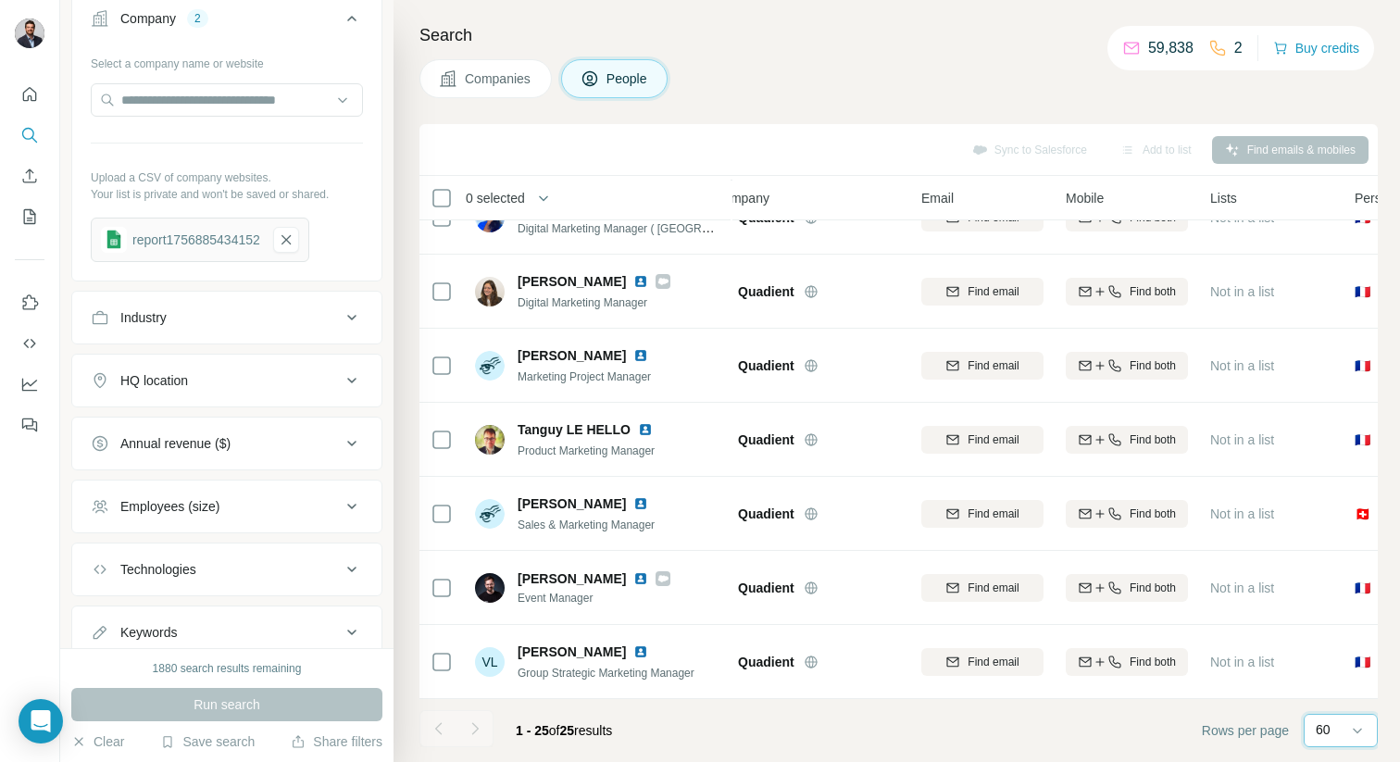
scroll to position [0, 0]
click at [1079, 742] on footer "1 - 25 of 25 results Rows per page 60" at bounding box center [898, 730] width 958 height 63
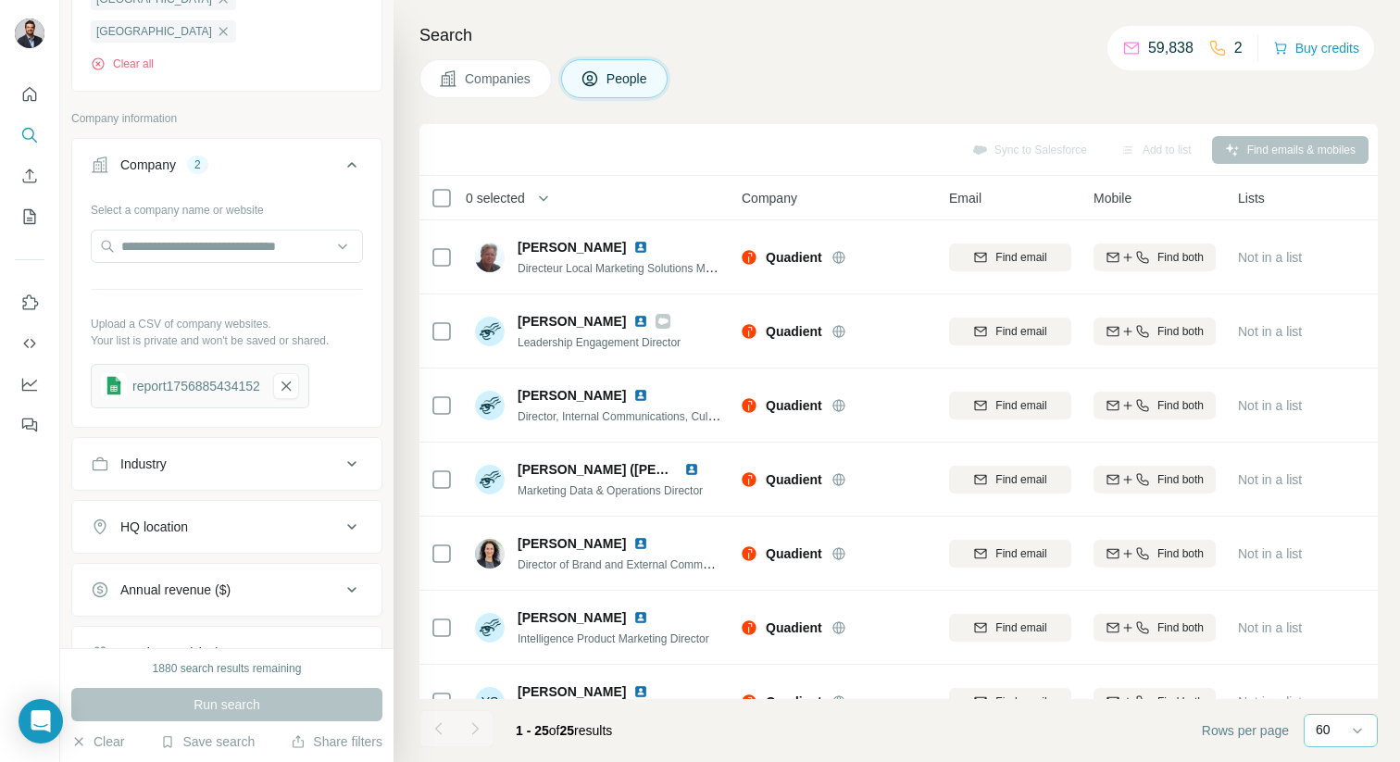
scroll to position [1062, 0]
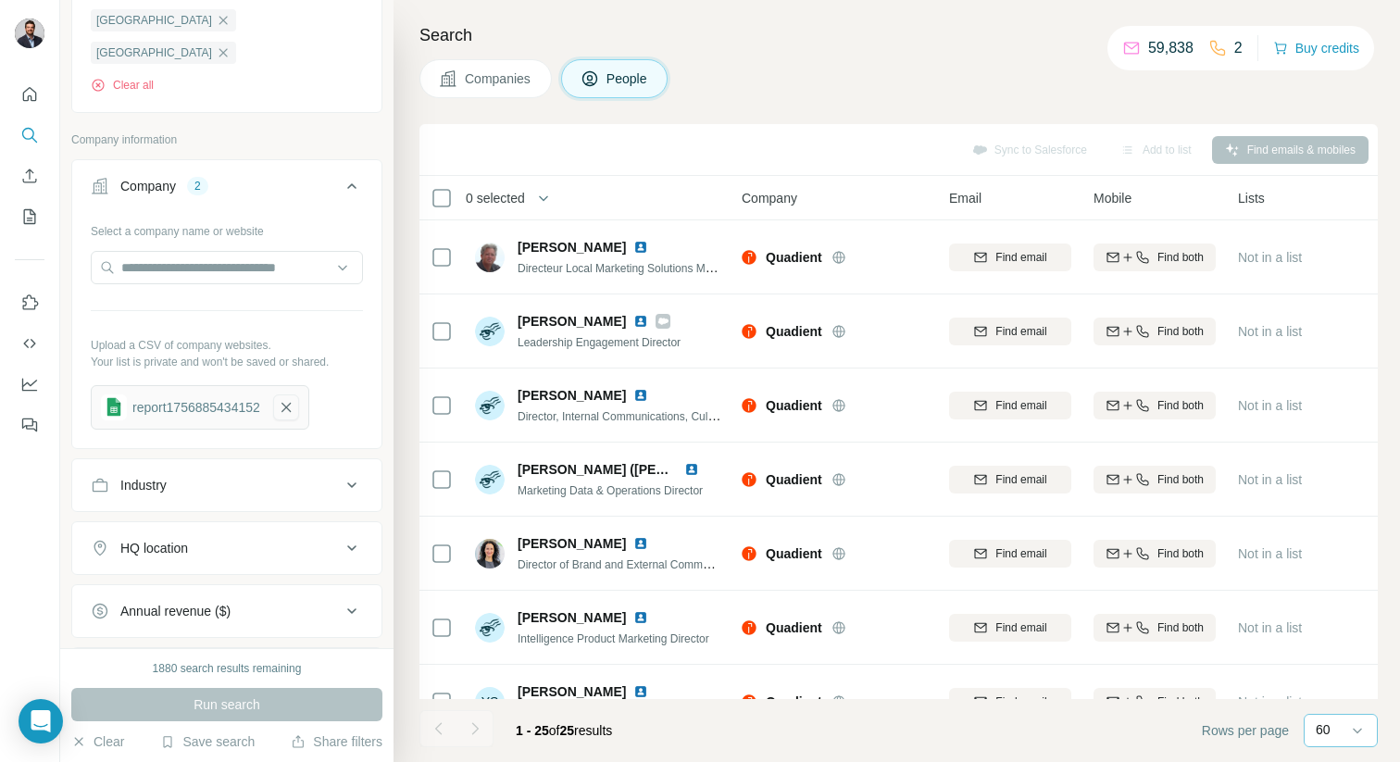
click at [294, 398] on icon "button" at bounding box center [286, 407] width 17 height 19
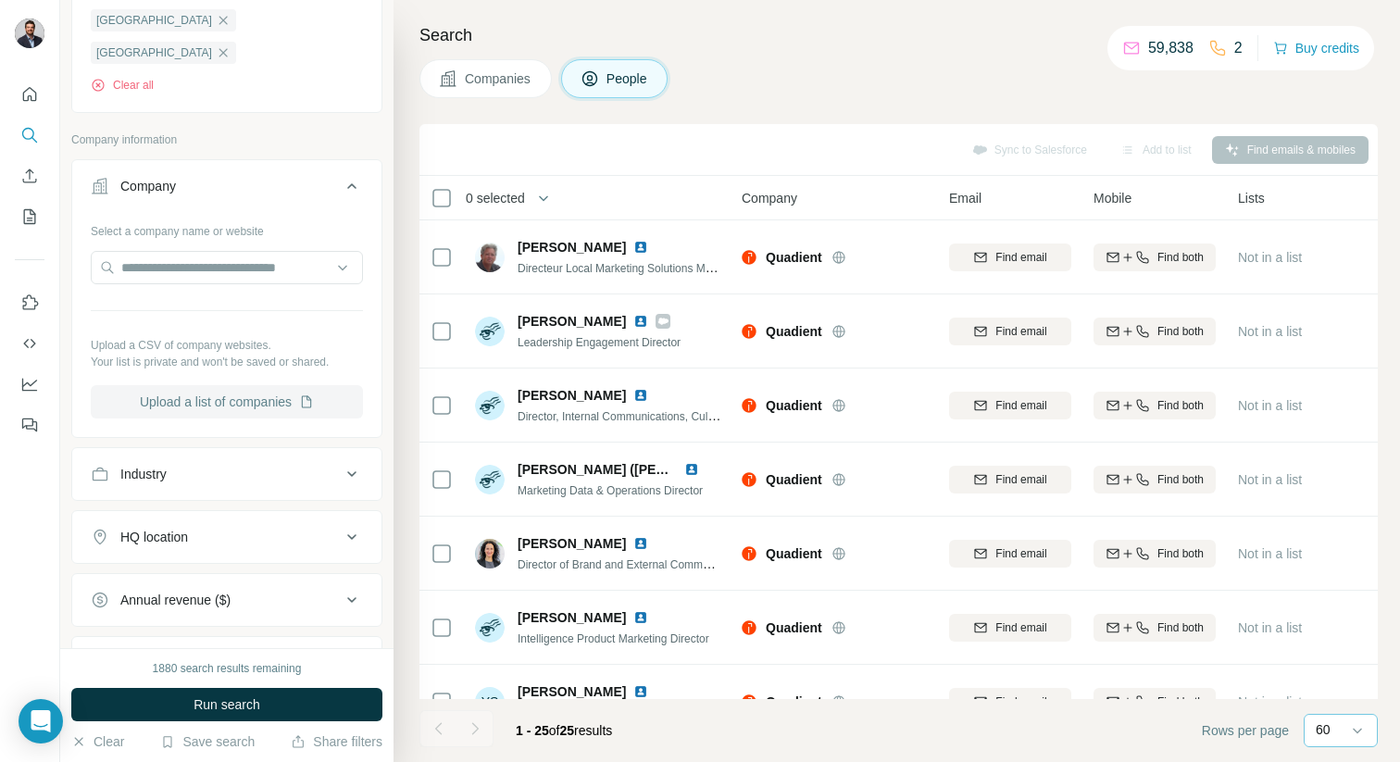
click at [267, 385] on button "Upload a list of companies" at bounding box center [227, 401] width 272 height 33
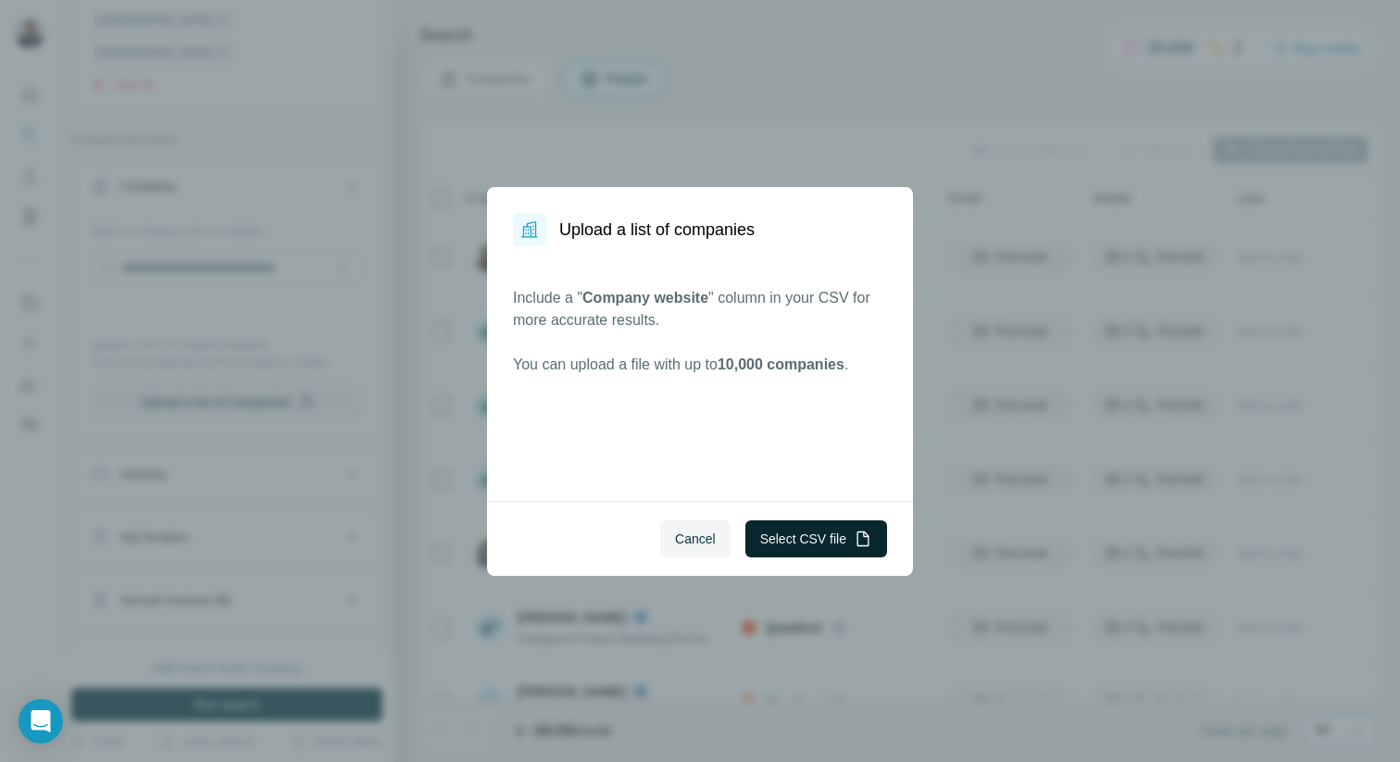
click at [784, 541] on button "Select CSV file" at bounding box center [816, 538] width 142 height 37
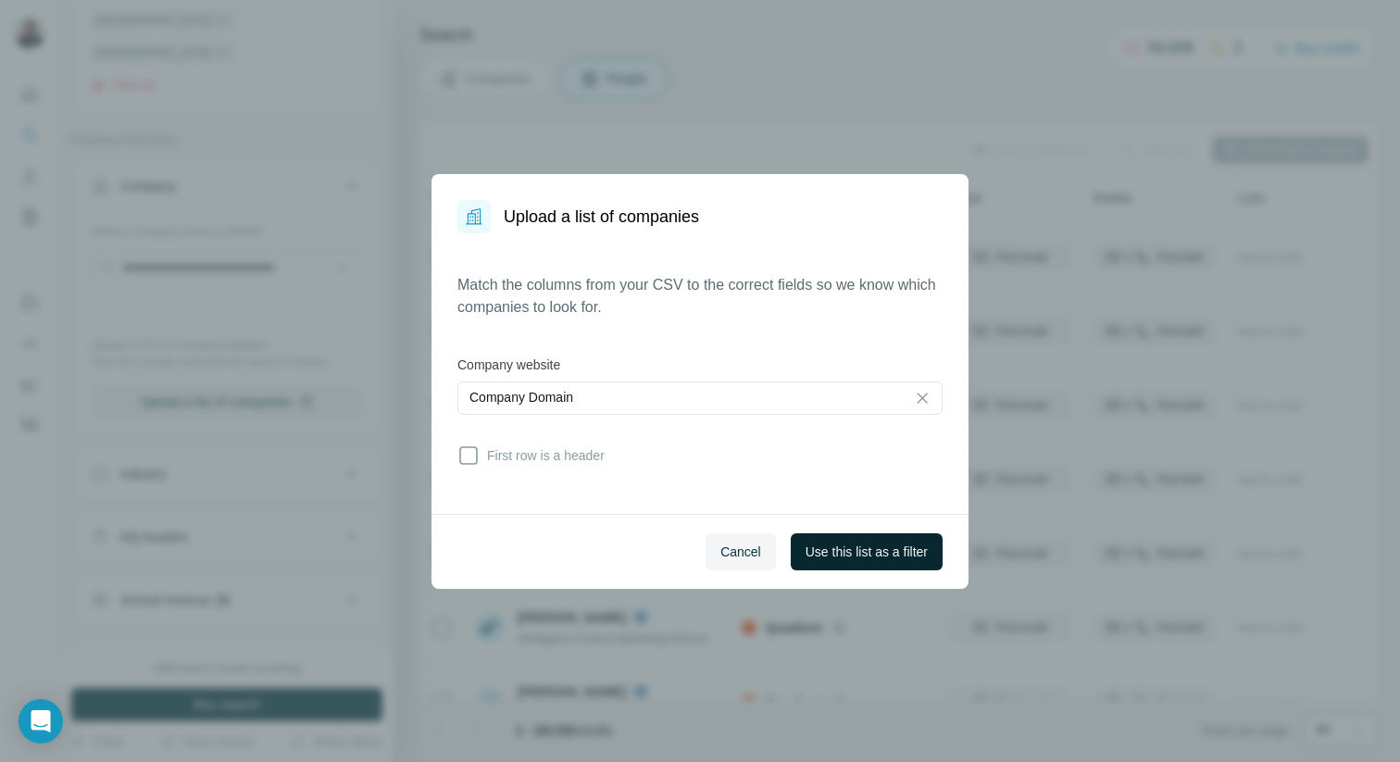
click at [863, 558] on span "Use this list as a filter" at bounding box center [867, 552] width 122 height 19
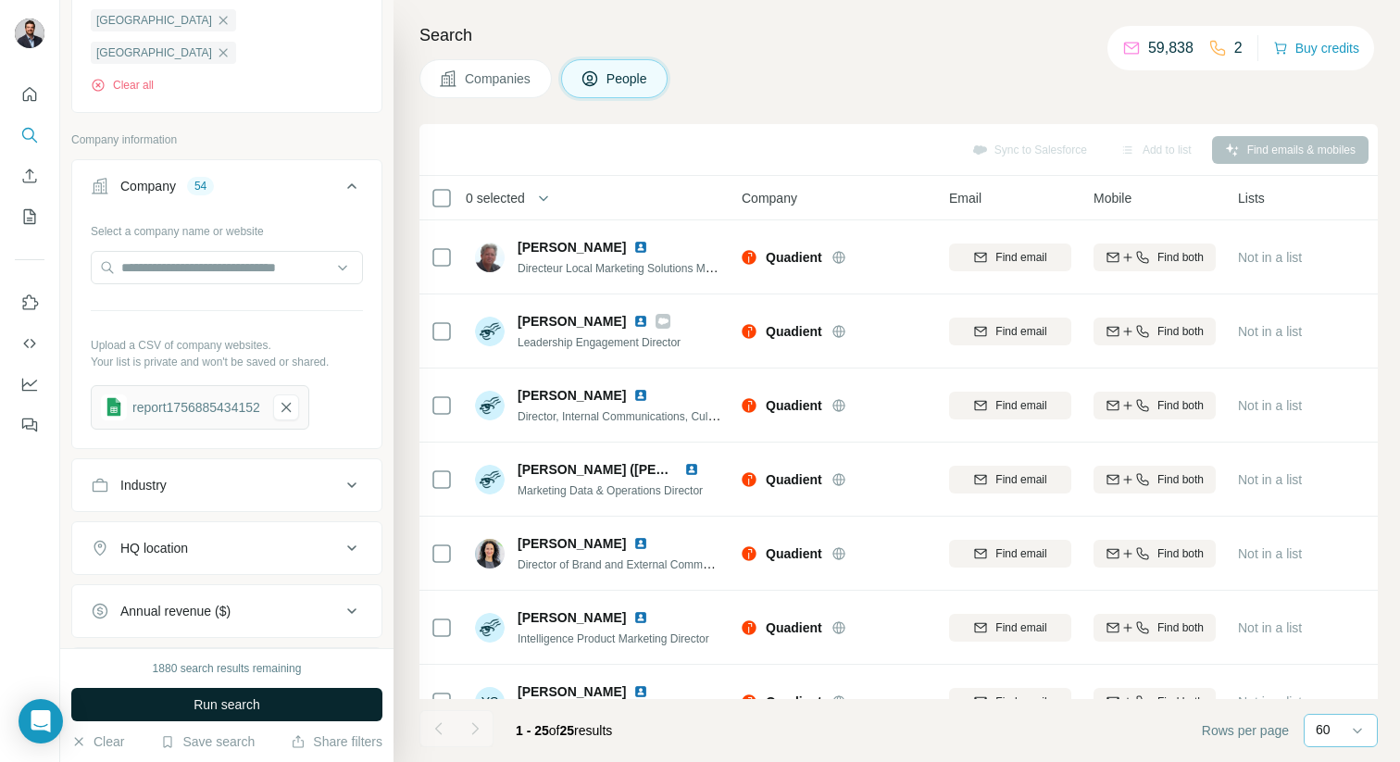
click at [205, 701] on span "Run search" at bounding box center [227, 704] width 67 height 19
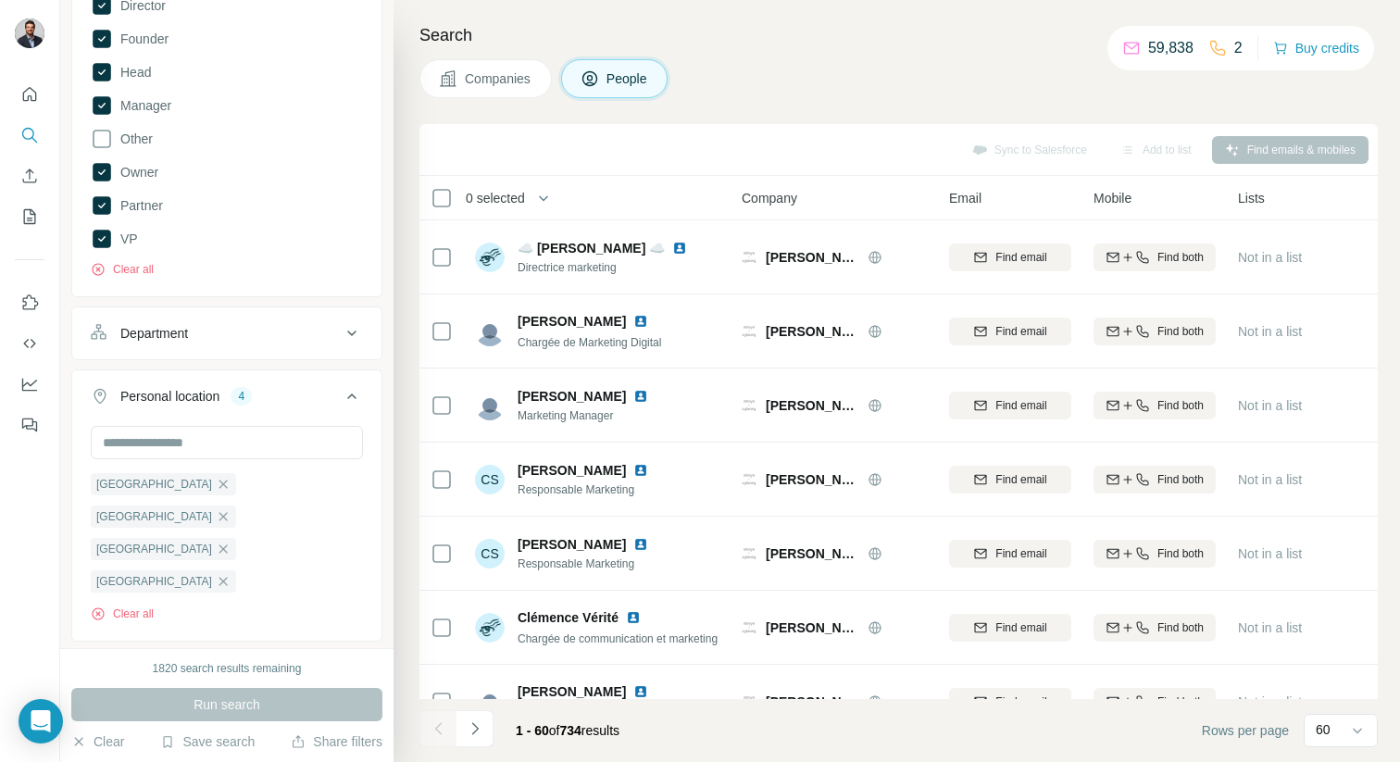
scroll to position [272, 0]
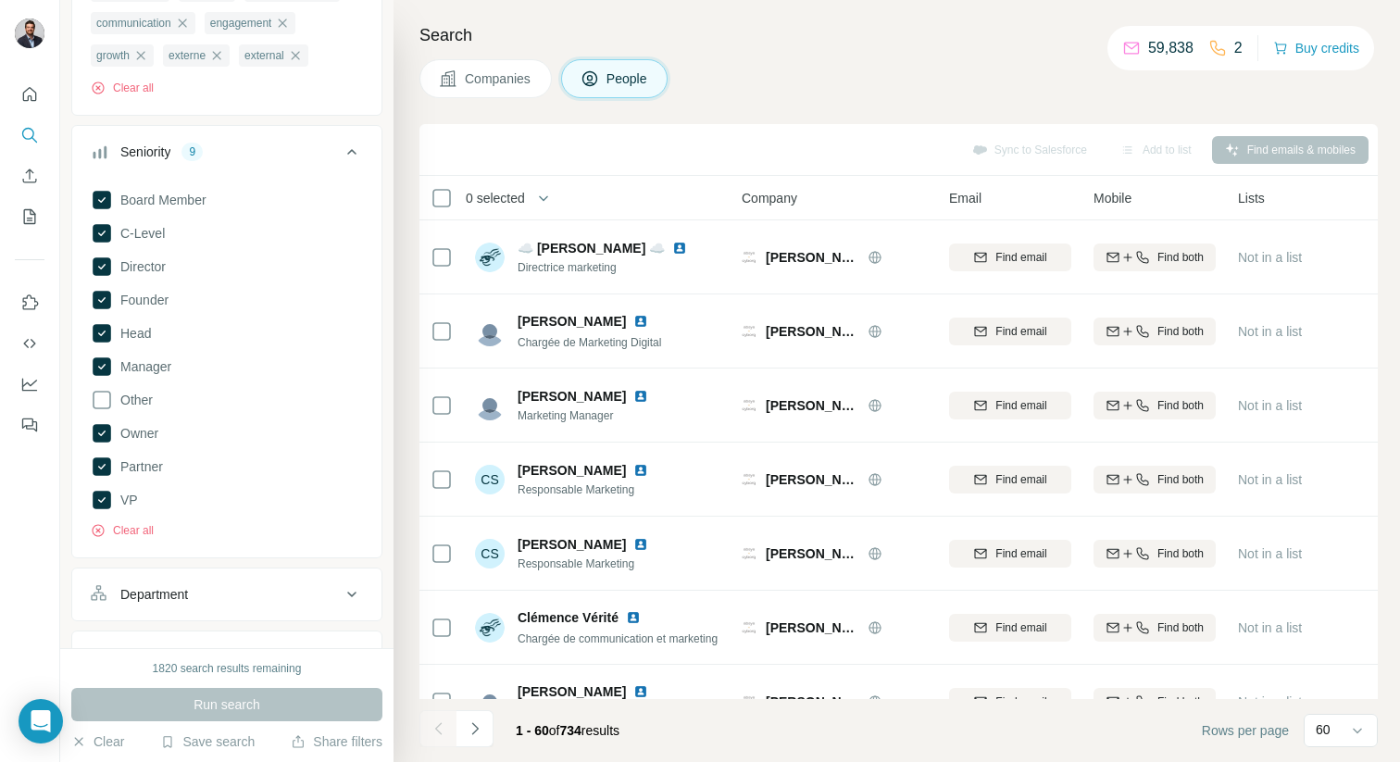
click at [1219, 49] on icon at bounding box center [1217, 48] width 19 height 19
click at [1210, 49] on icon at bounding box center [1217, 48] width 15 height 15
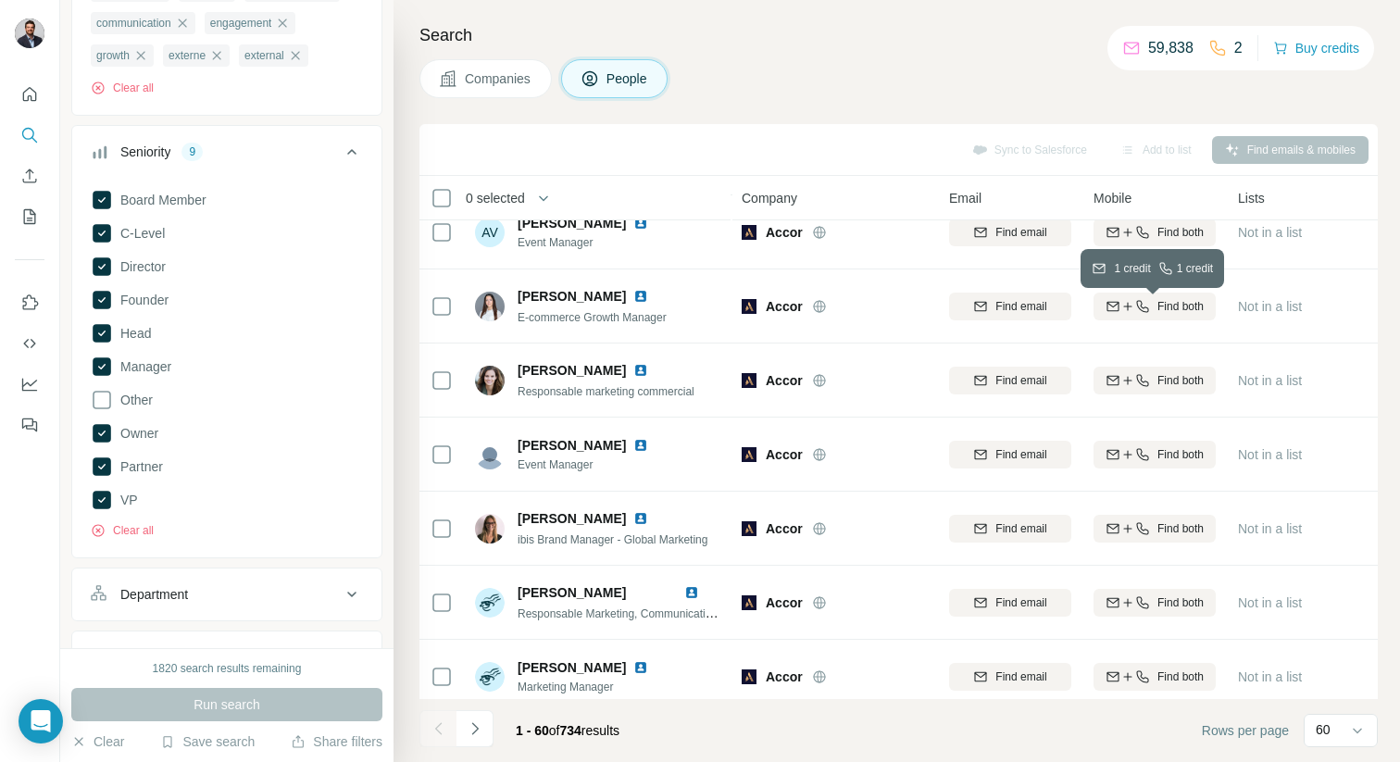
scroll to position [3966, 0]
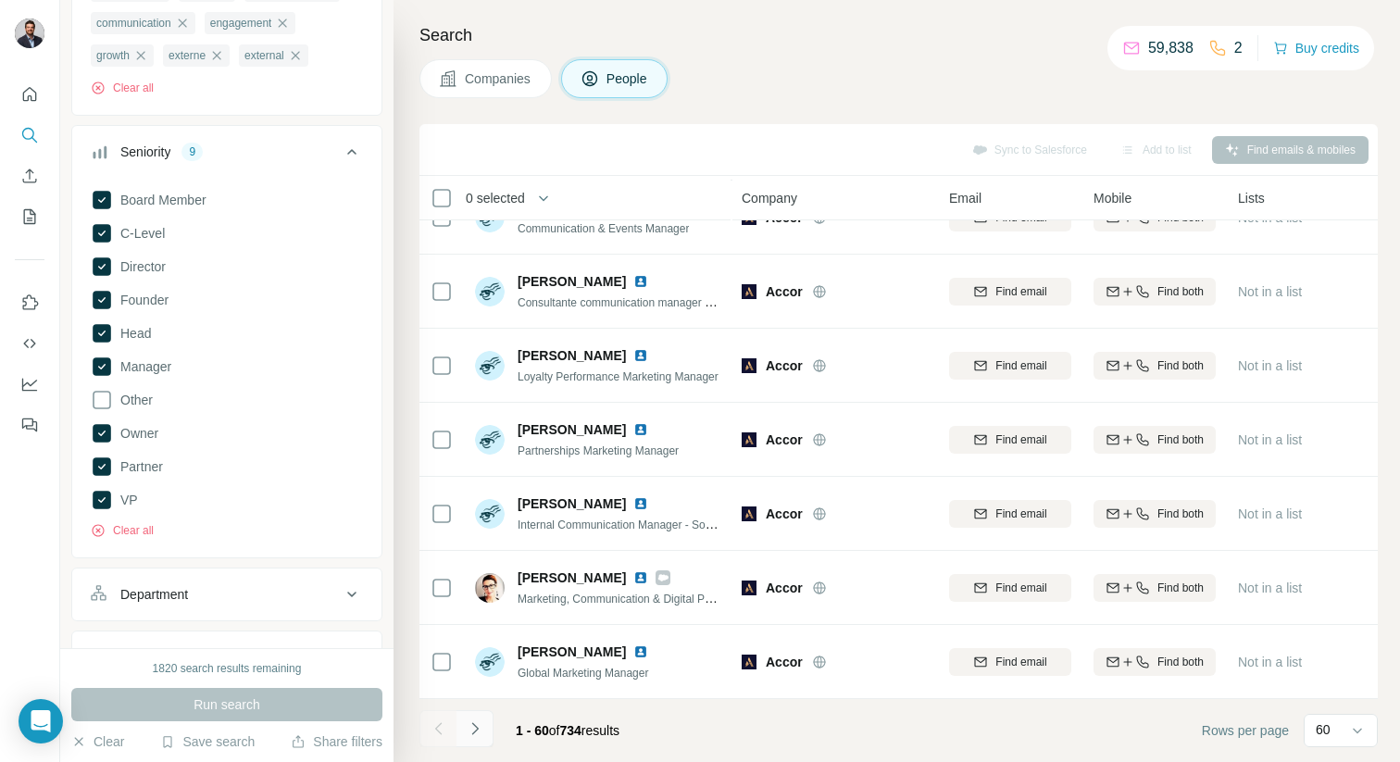
click at [471, 726] on icon "Navigate to next page" at bounding box center [475, 728] width 19 height 19
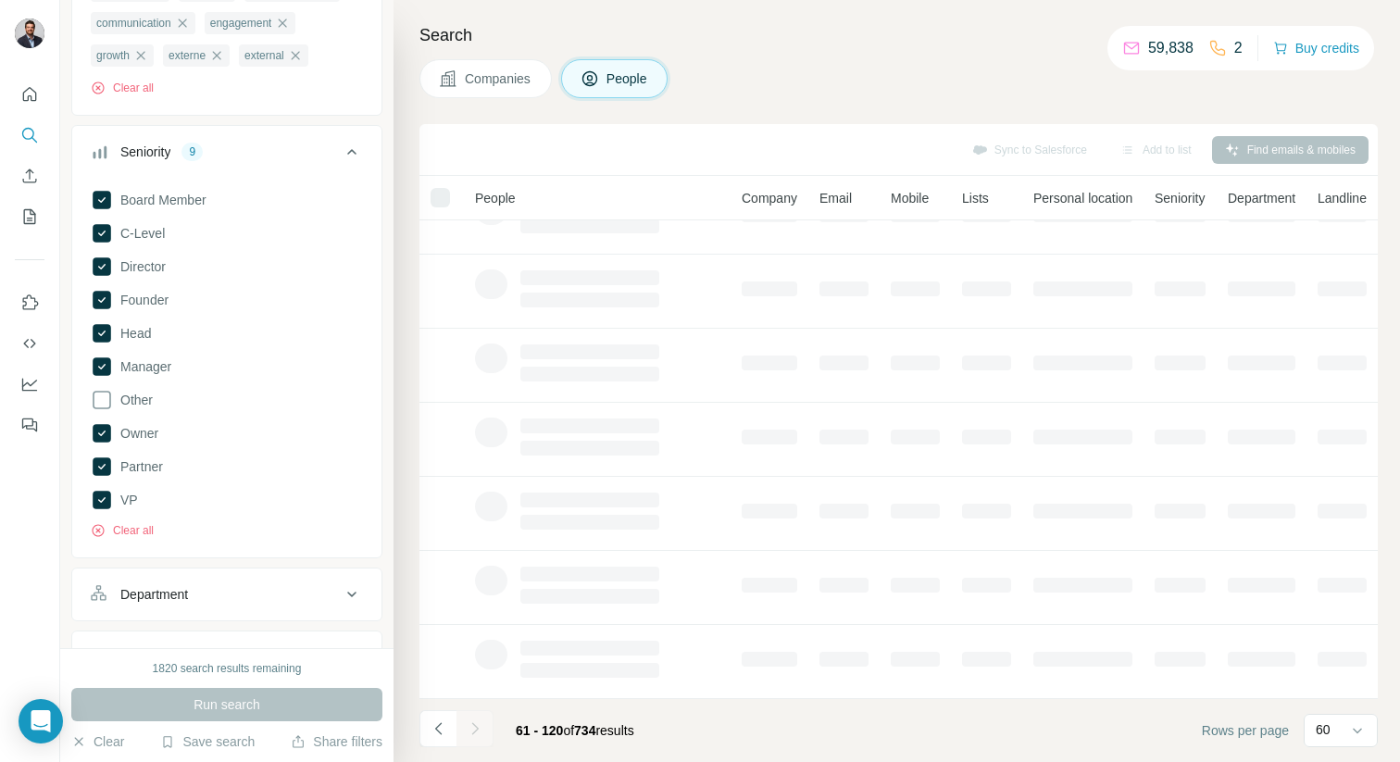
scroll to position [262, 0]
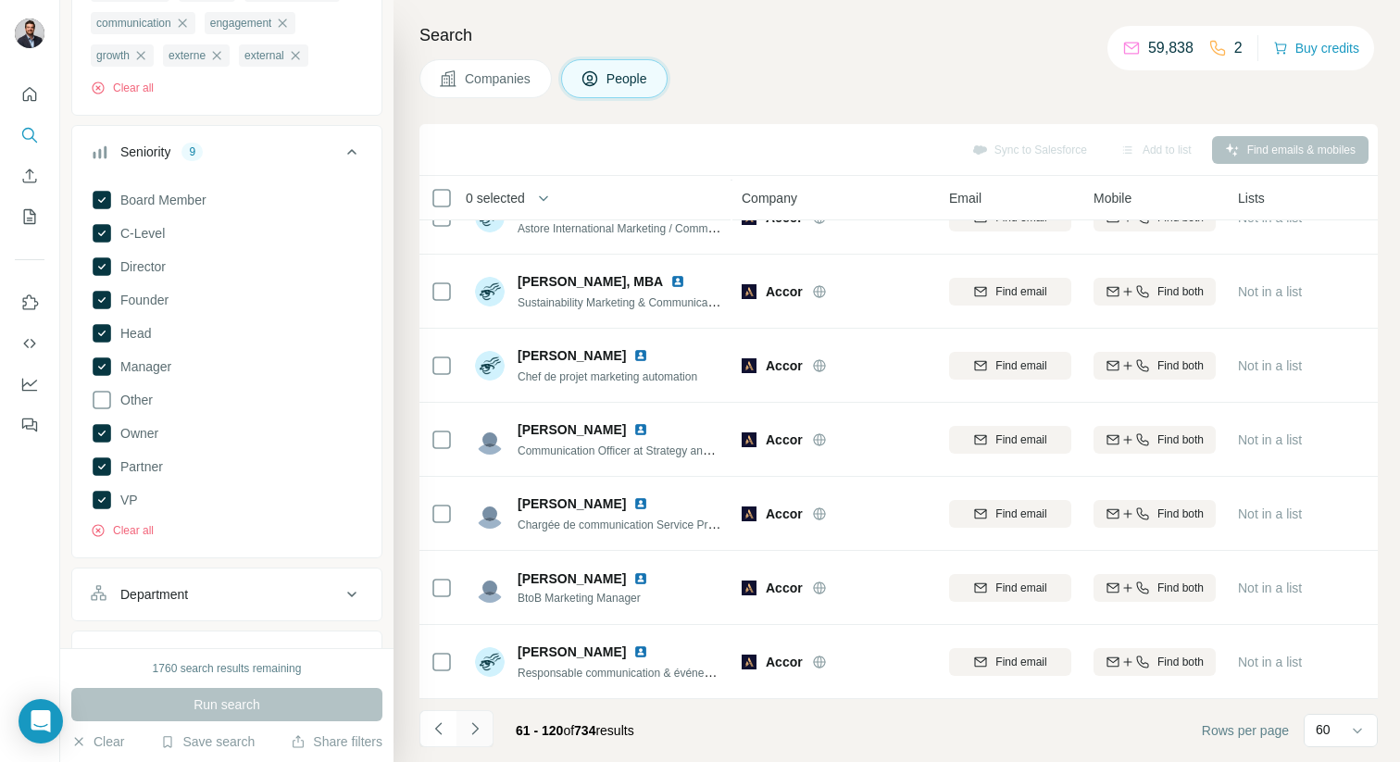
click at [471, 726] on icon "Navigate to next page" at bounding box center [475, 728] width 19 height 19
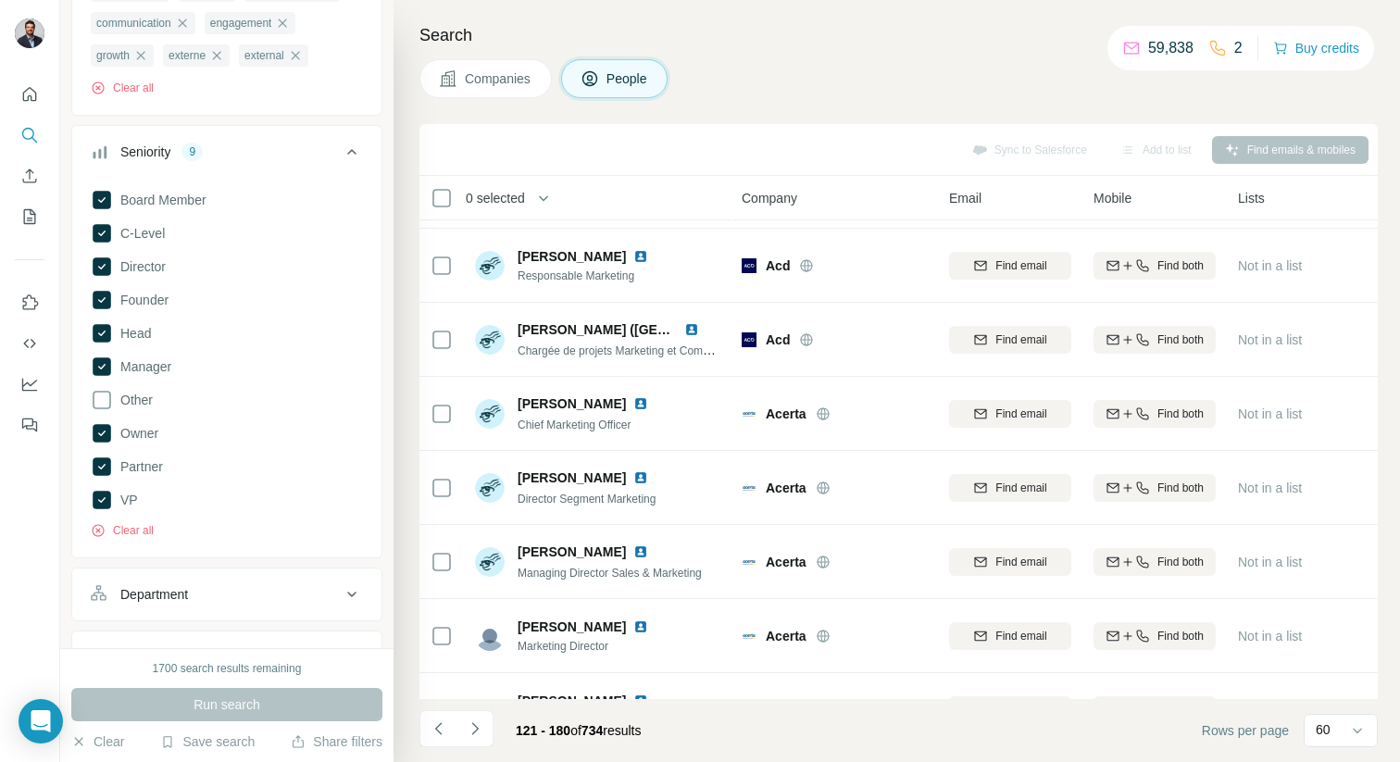
scroll to position [0, 0]
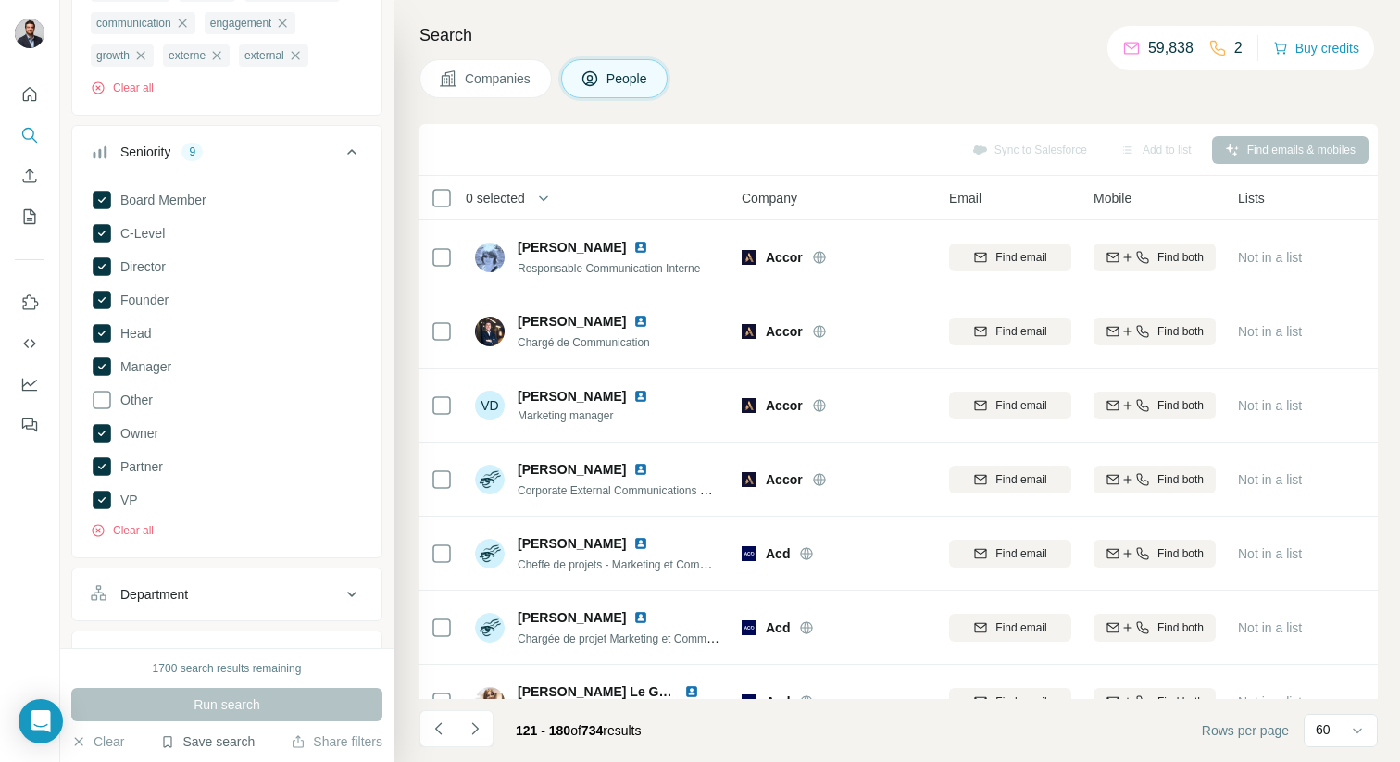
click at [212, 747] on button "Save search" at bounding box center [207, 741] width 94 height 19
click at [221, 682] on div "Save search" at bounding box center [259, 672] width 195 height 37
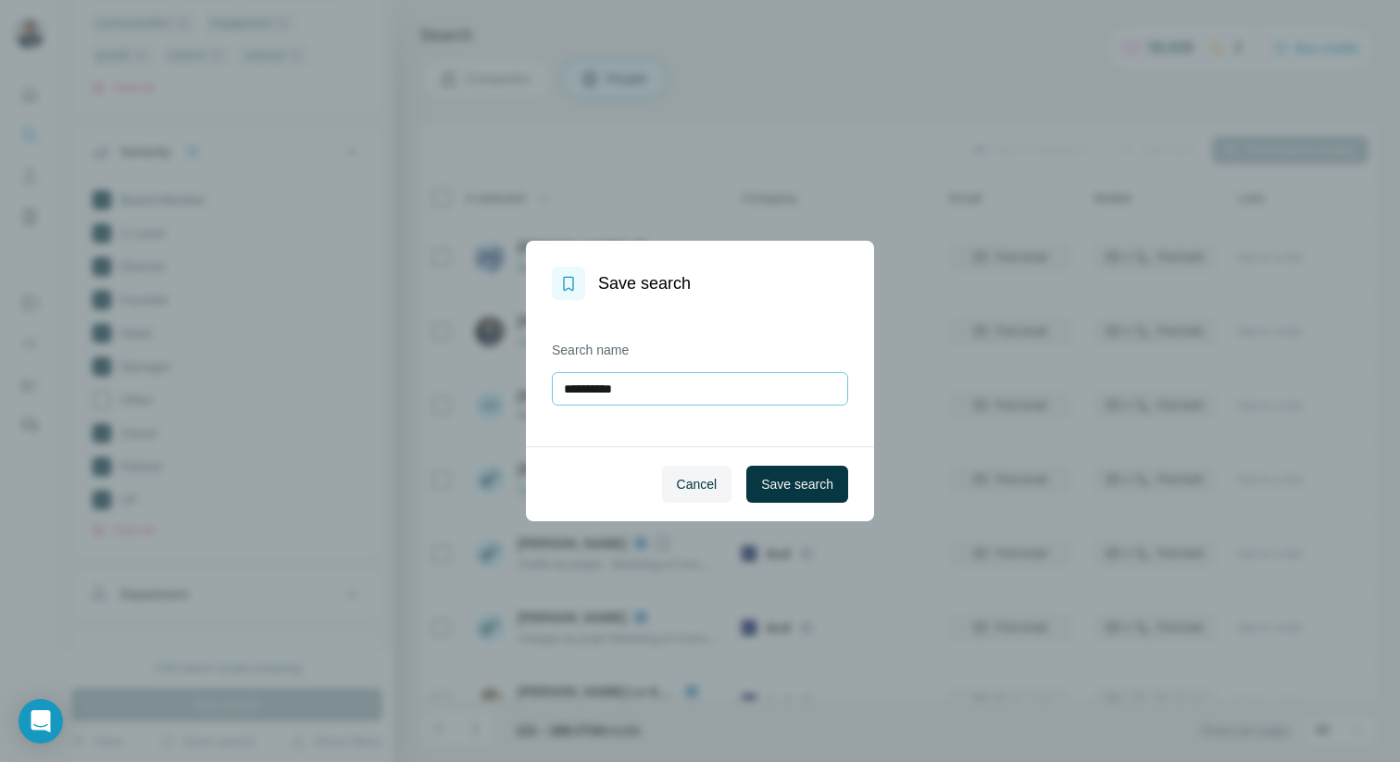
click at [668, 392] on input "**********" at bounding box center [700, 388] width 296 height 33
type input "**********"
click at [804, 477] on span "Save search" at bounding box center [797, 484] width 72 height 19
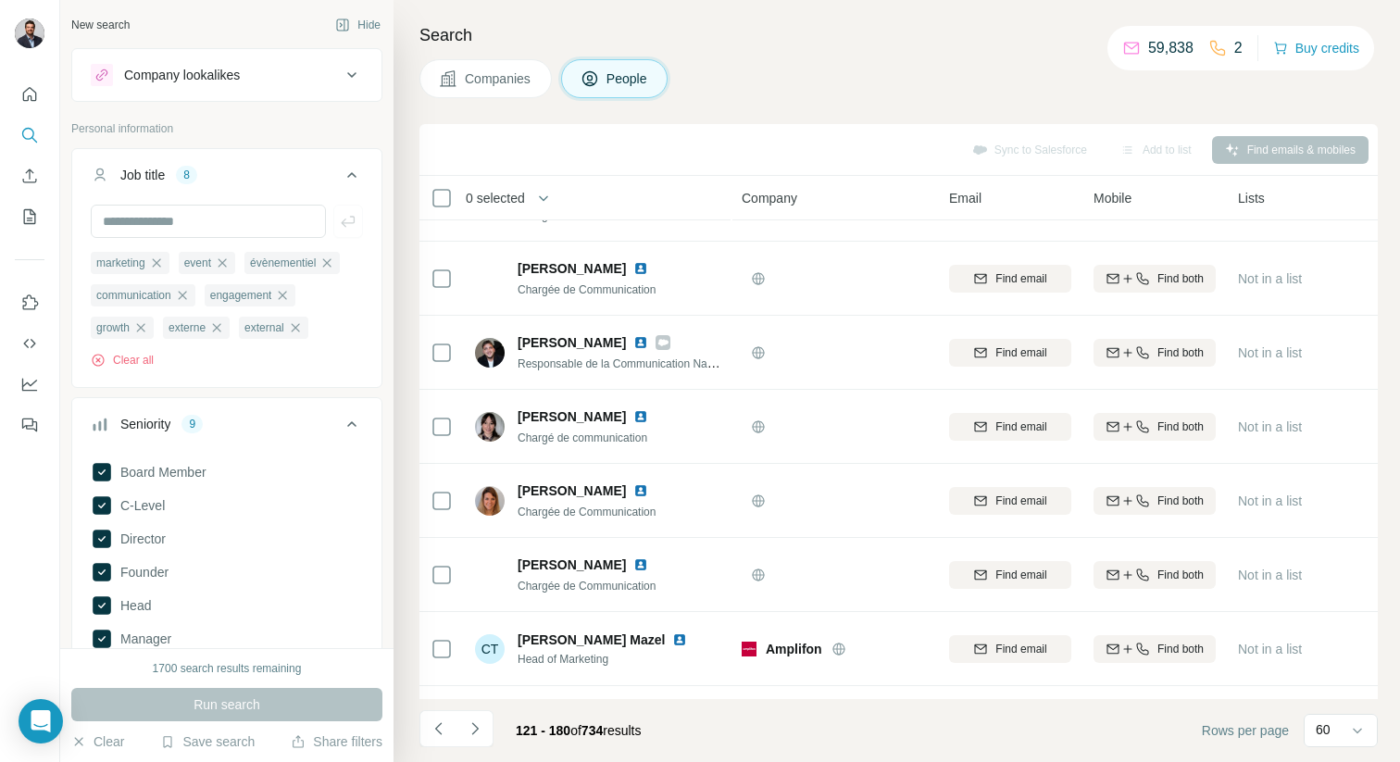
scroll to position [3966, 0]
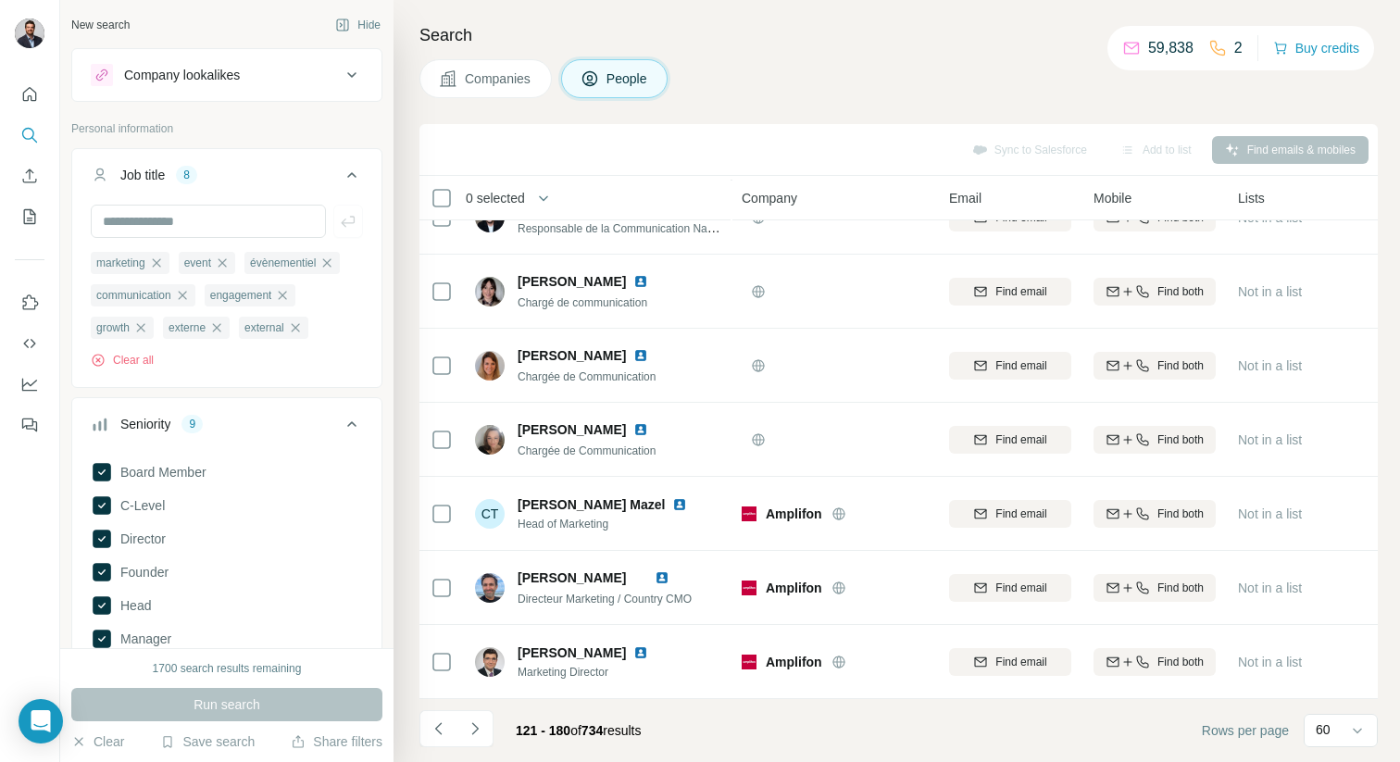
click at [781, 101] on div "Search Companies People Sync to Salesforce Add to list Find emails & mobiles 0 …" at bounding box center [897, 381] width 1006 height 762
click at [32, 211] on icon "My lists" at bounding box center [30, 216] width 12 height 15
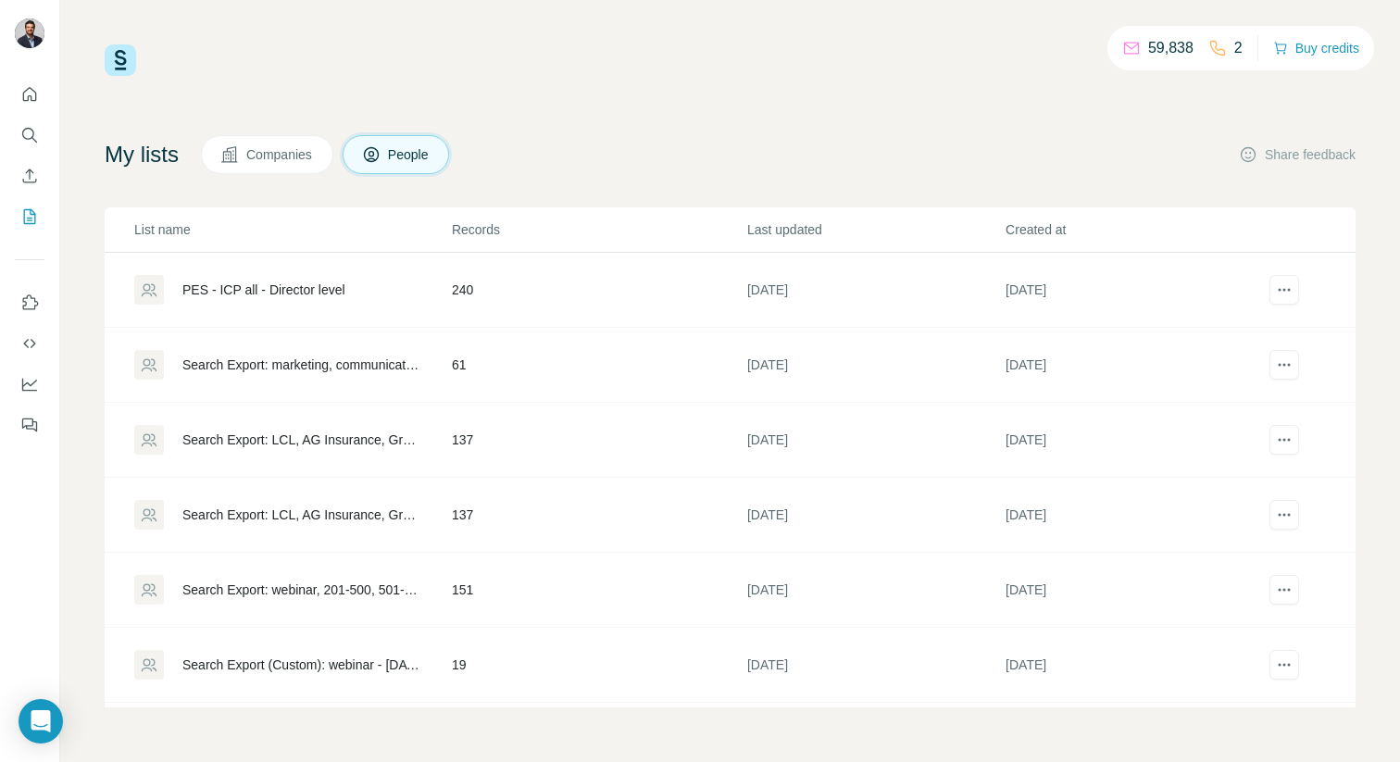
click at [275, 292] on div "PES - ICP all - Director level" at bounding box center [263, 290] width 163 height 19
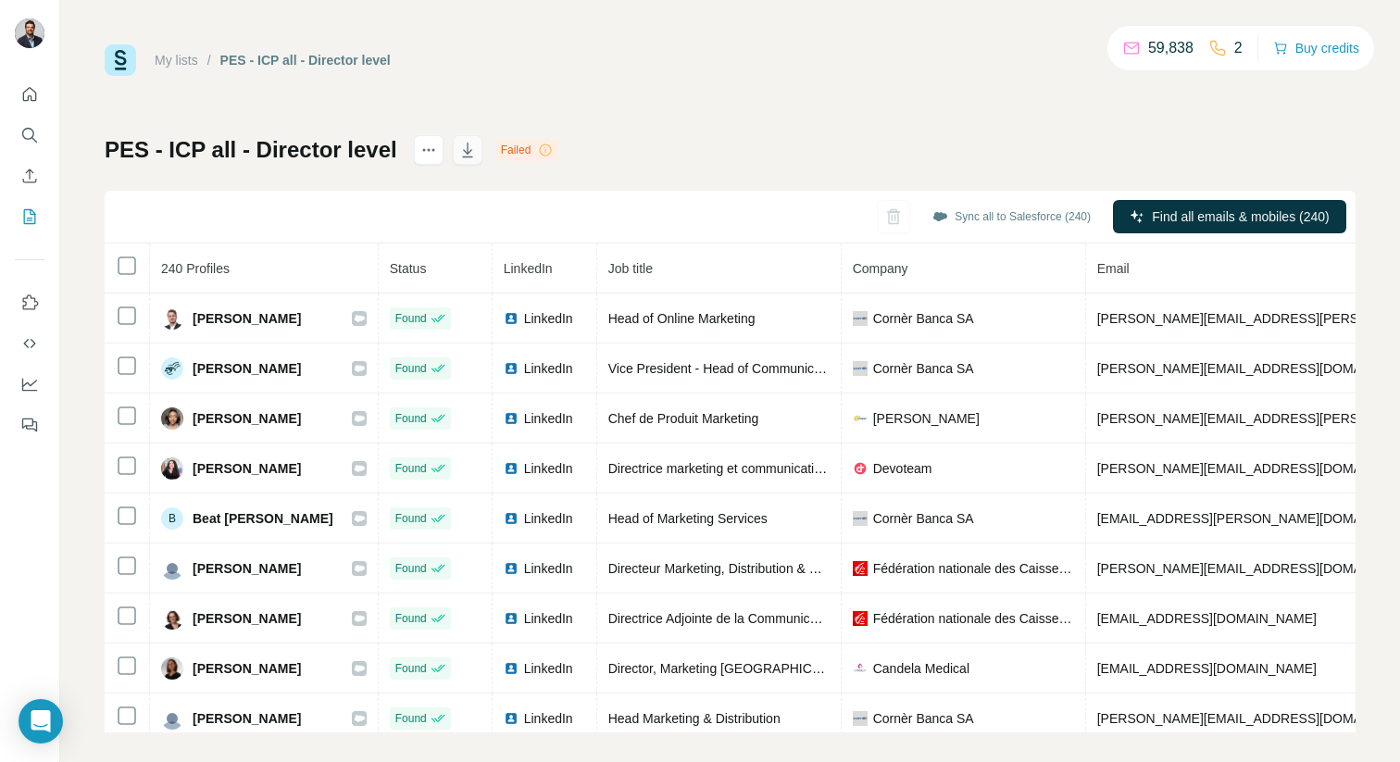
click at [462, 156] on icon "button" at bounding box center [467, 150] width 10 height 15
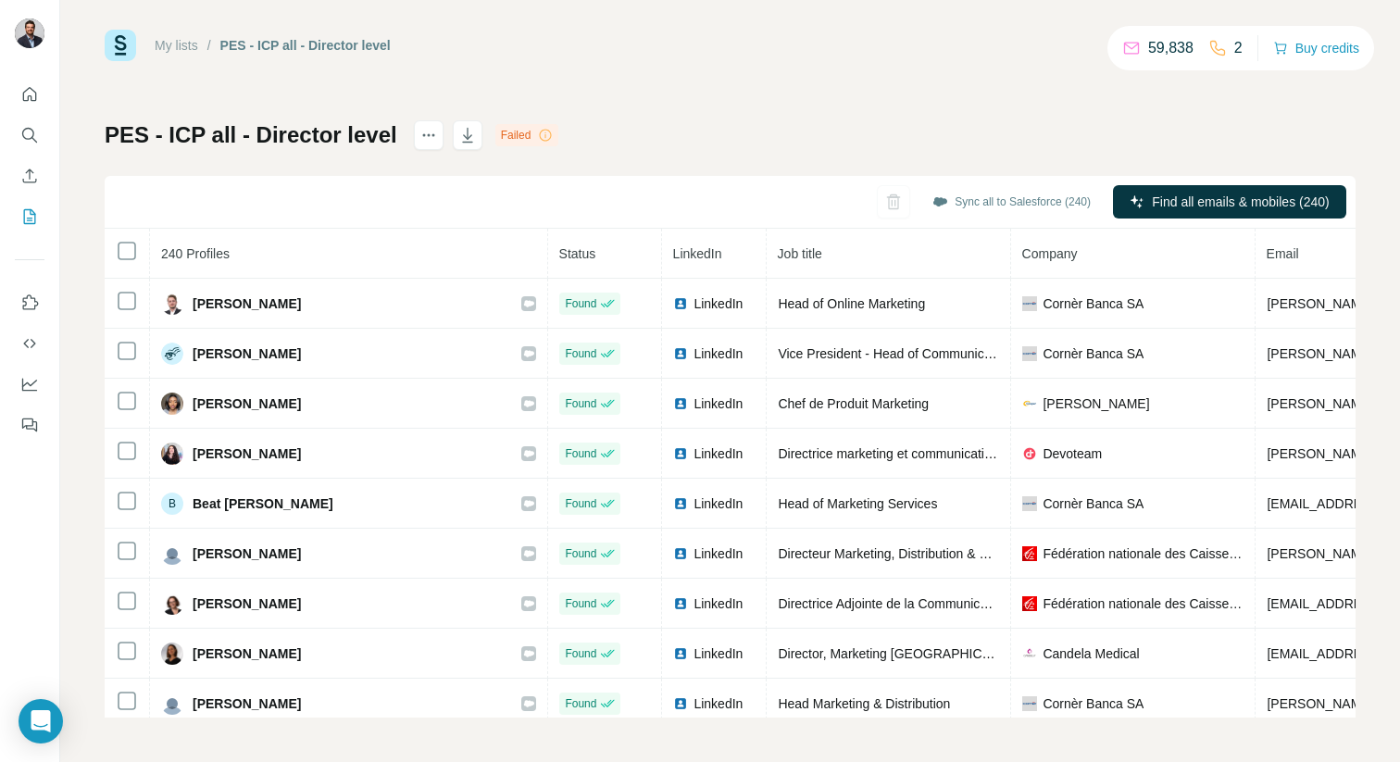
click at [372, 201] on div "Sync all to Salesforce (240) Find all emails & mobiles (240)" at bounding box center [730, 202] width 1251 height 53
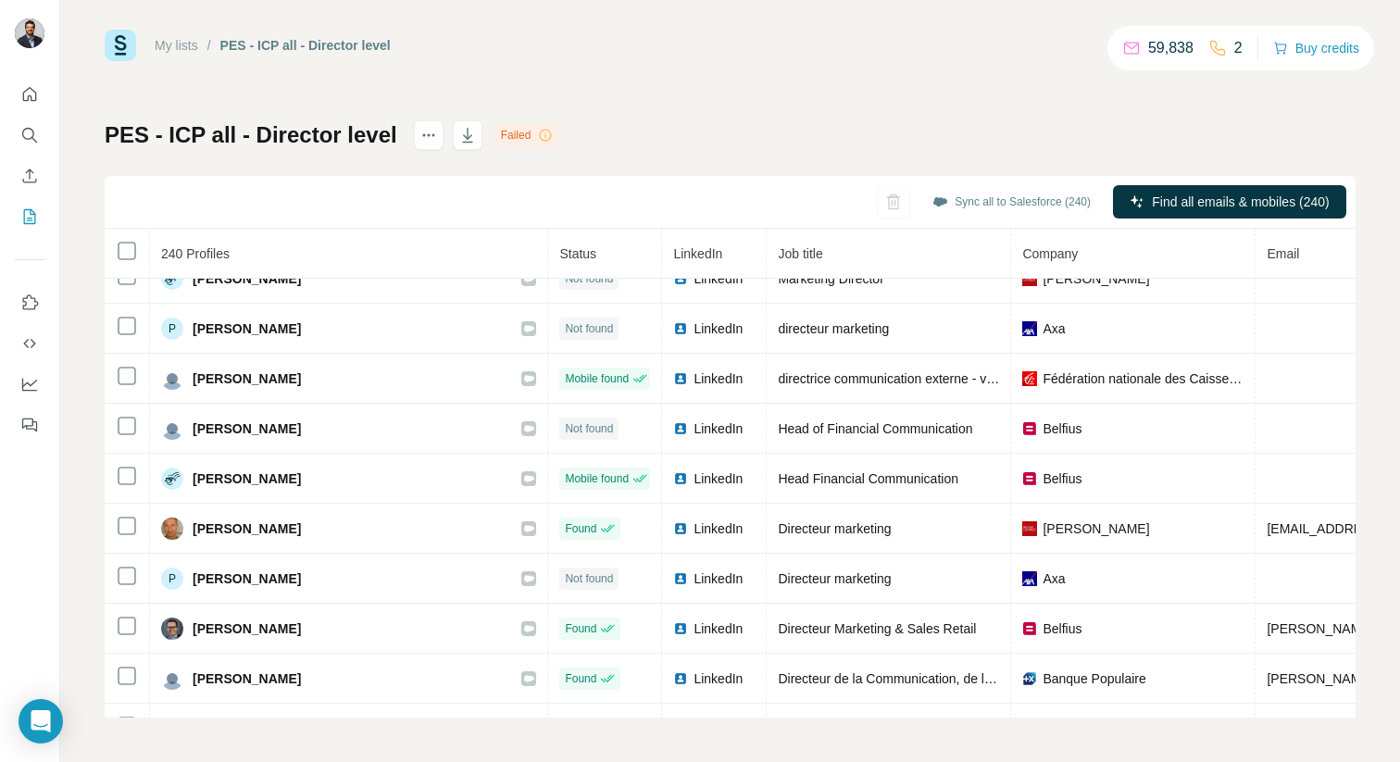
scroll to position [5061, 0]
